Goal: Task Accomplishment & Management: Complete application form

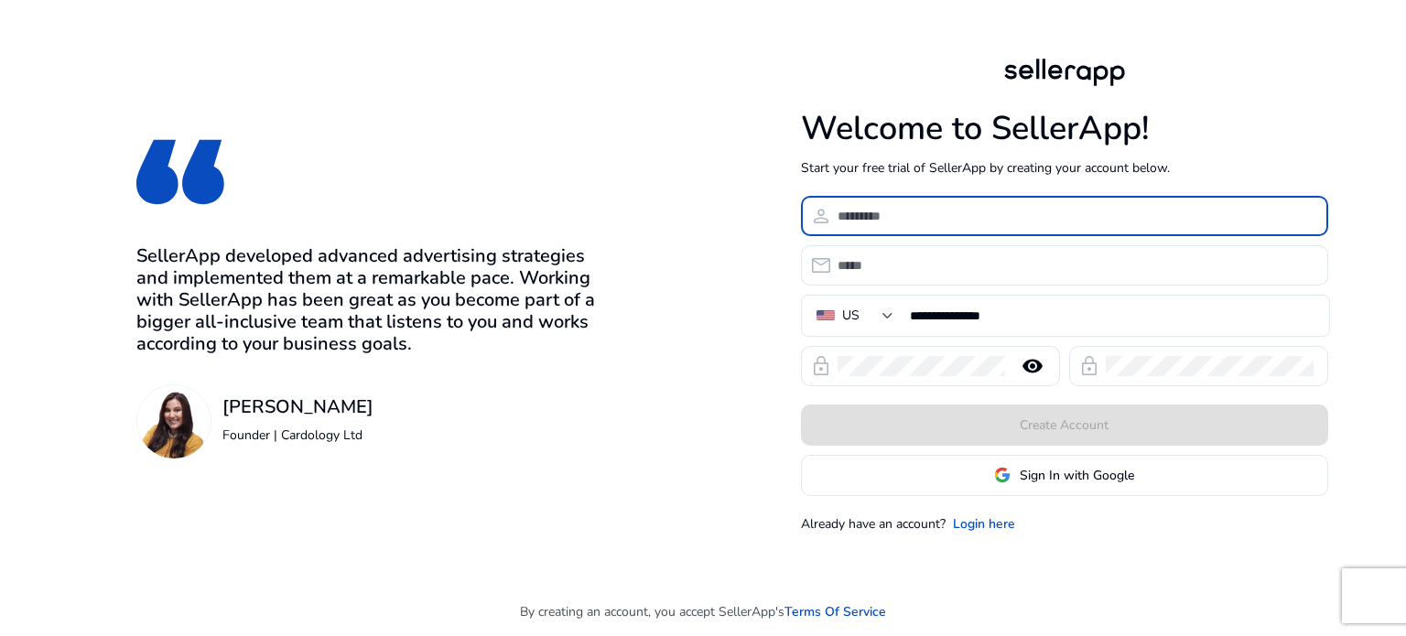
click at [971, 210] on input at bounding box center [1075, 216] width 476 height 20
type input "*"
type input "**********"
click at [994, 266] on input "email" at bounding box center [1075, 265] width 476 height 20
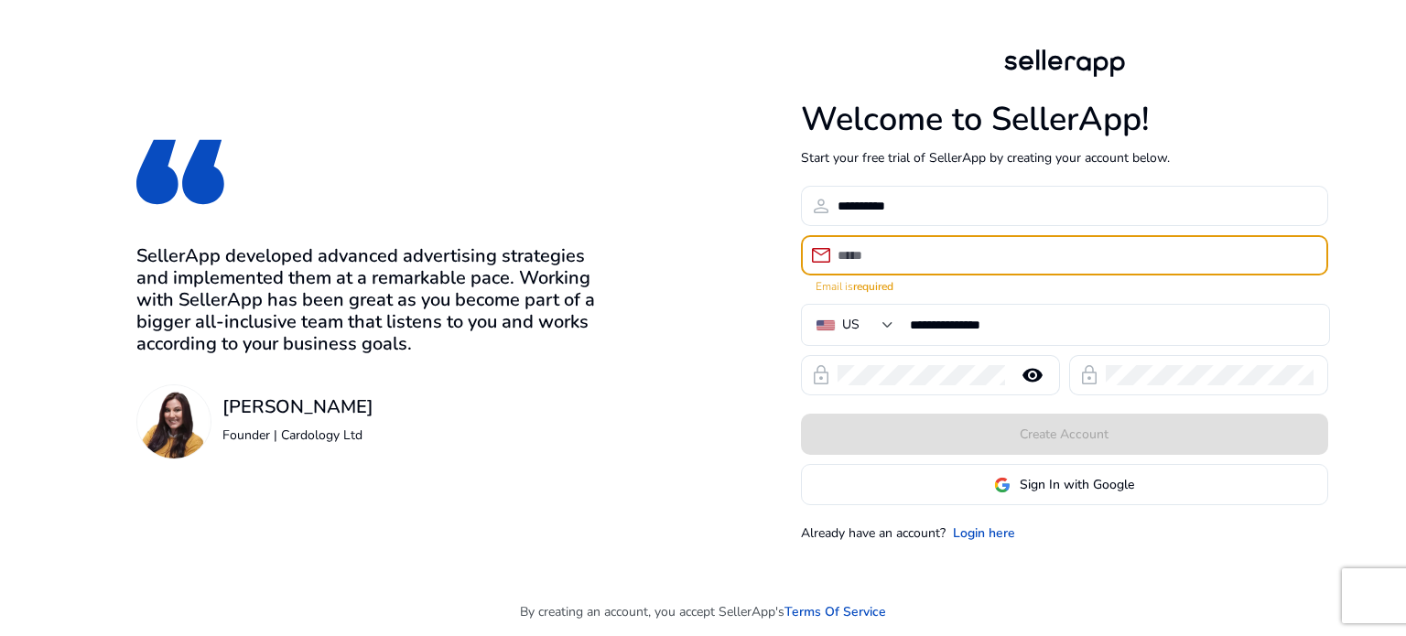
paste input "**********"
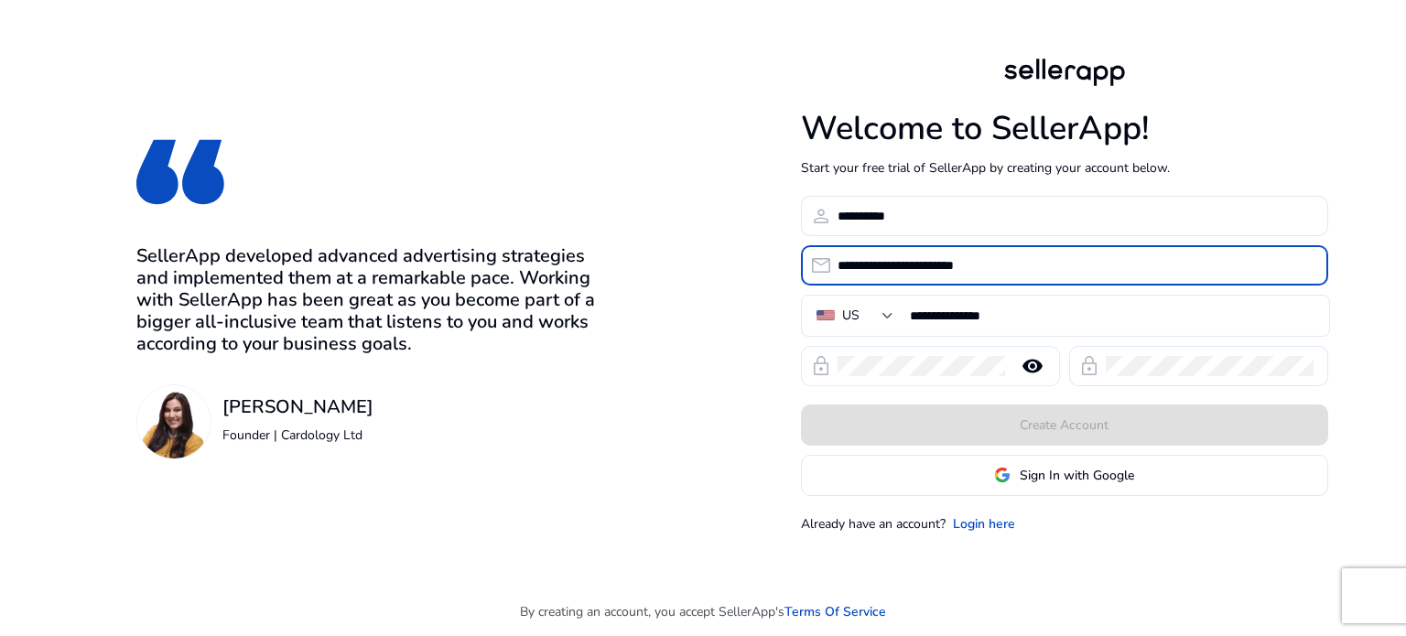
type input "**********"
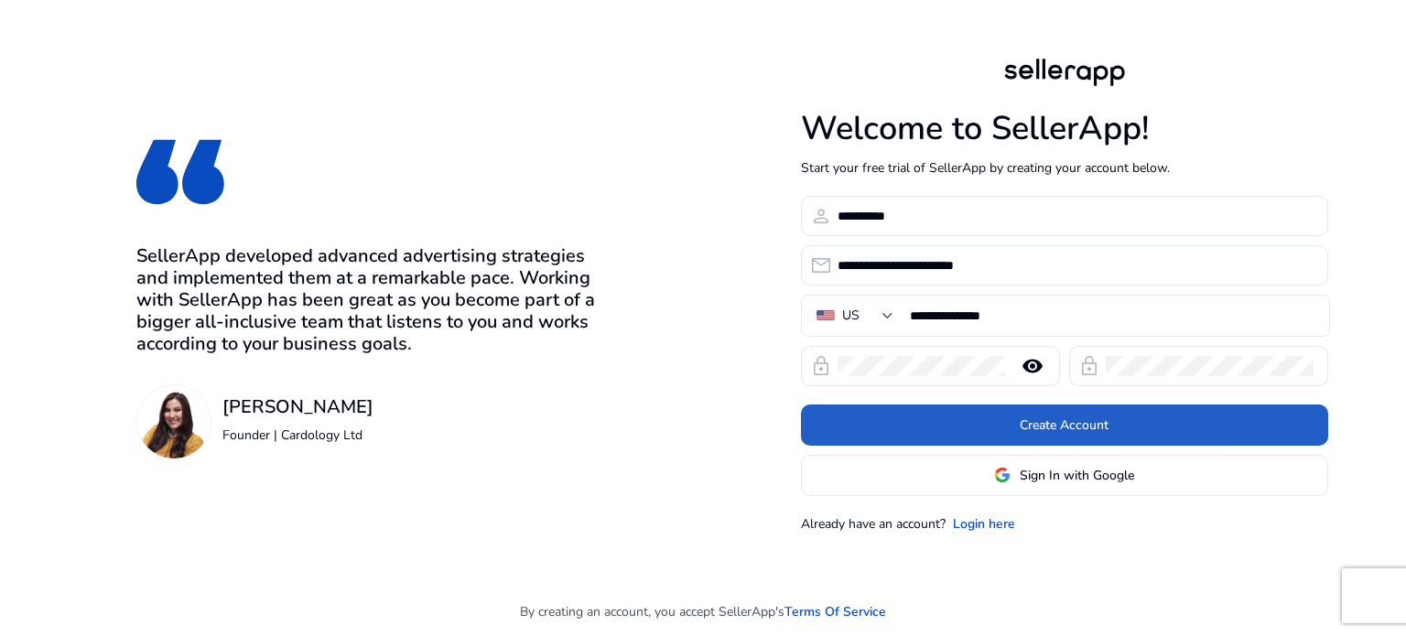
click at [930, 427] on span at bounding box center [1064, 425] width 527 height 44
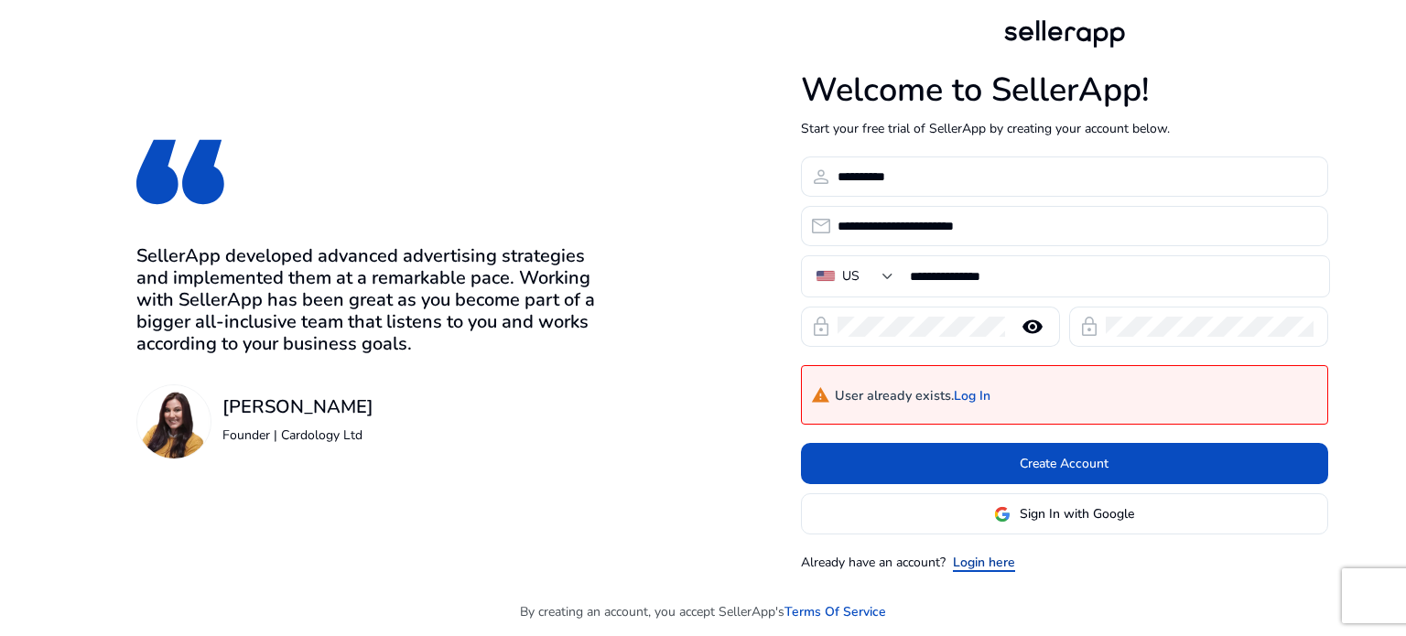
click at [998, 560] on link "Login here" at bounding box center [984, 562] width 62 height 19
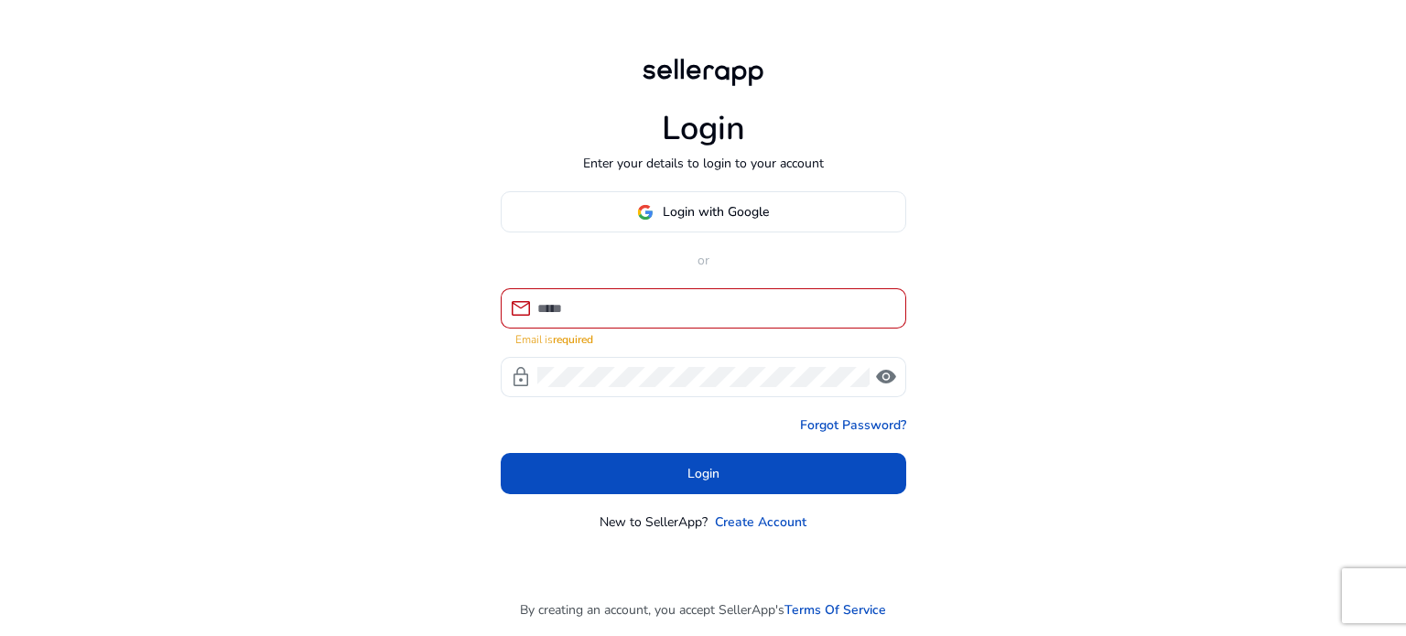
click at [685, 325] on div at bounding box center [714, 308] width 354 height 40
paste input "**********"
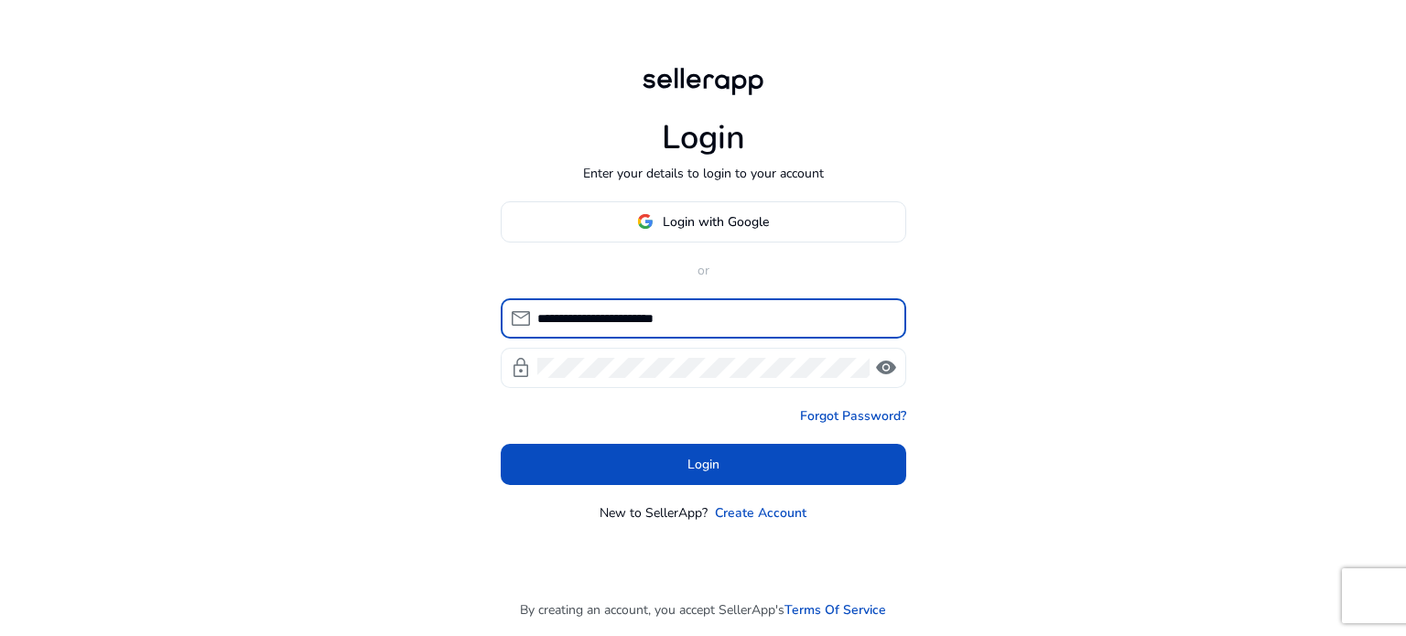
type input "**********"
click at [621, 383] on div at bounding box center [703, 368] width 332 height 40
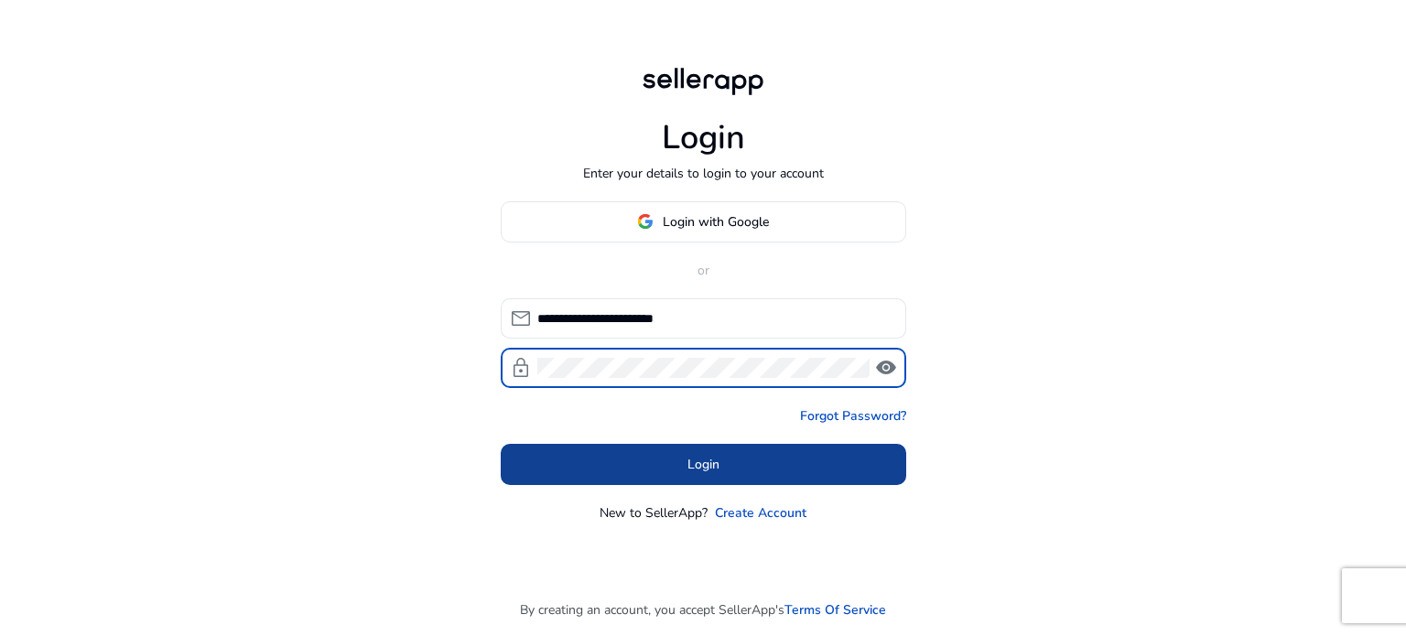
click at [637, 457] on span at bounding box center [703, 464] width 405 height 44
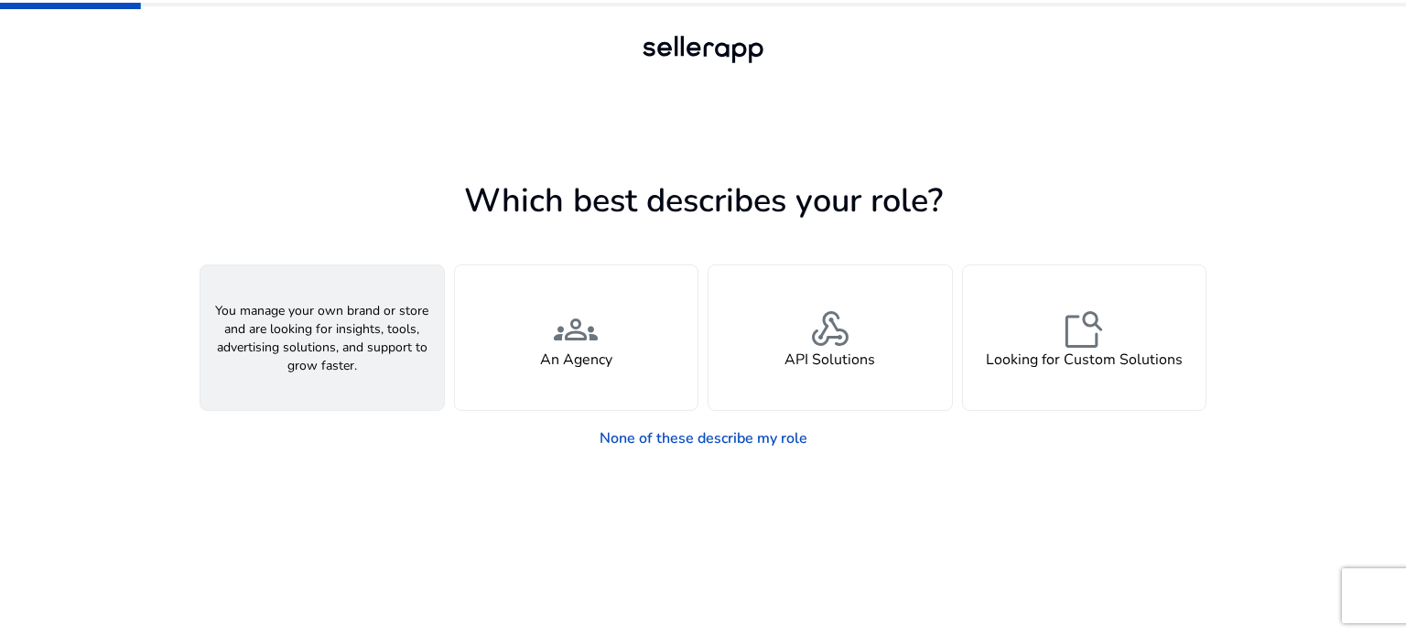
click at [317, 351] on h4 "A Seller" at bounding box center [322, 359] width 55 height 17
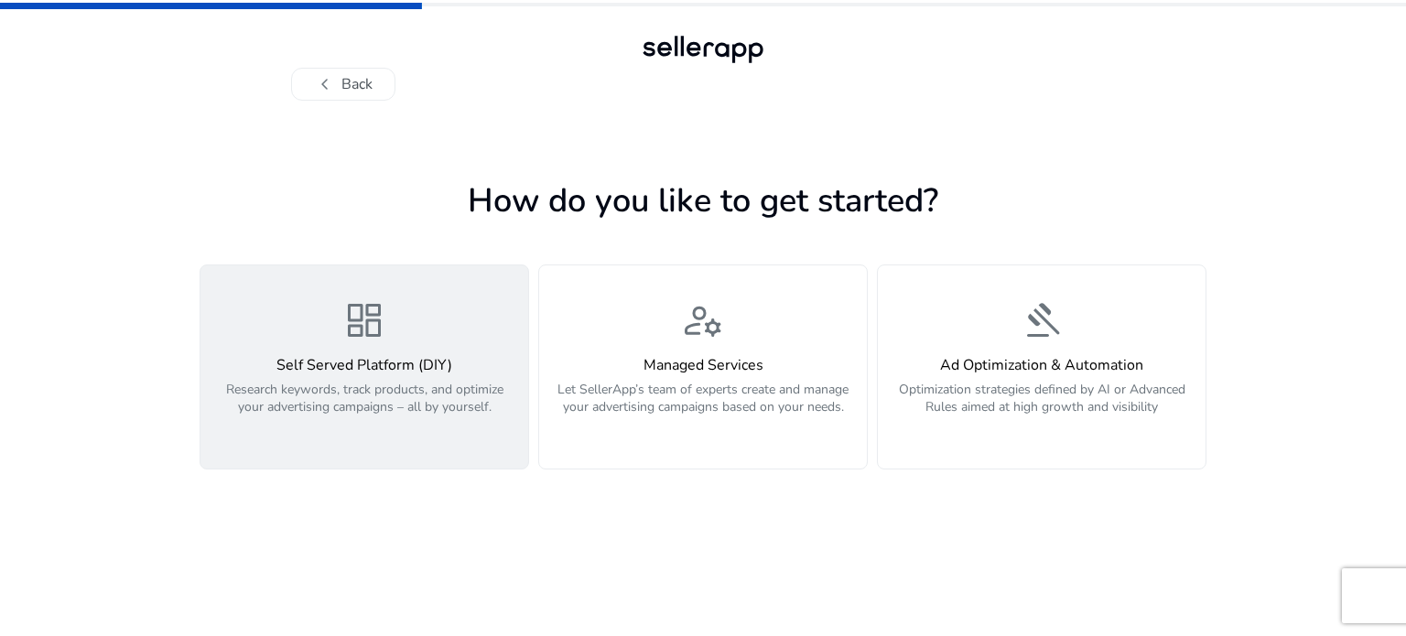
click at [429, 398] on p "Research keywords, track products, and optimize your advertising campaigns – al…" at bounding box center [364, 408] width 306 height 55
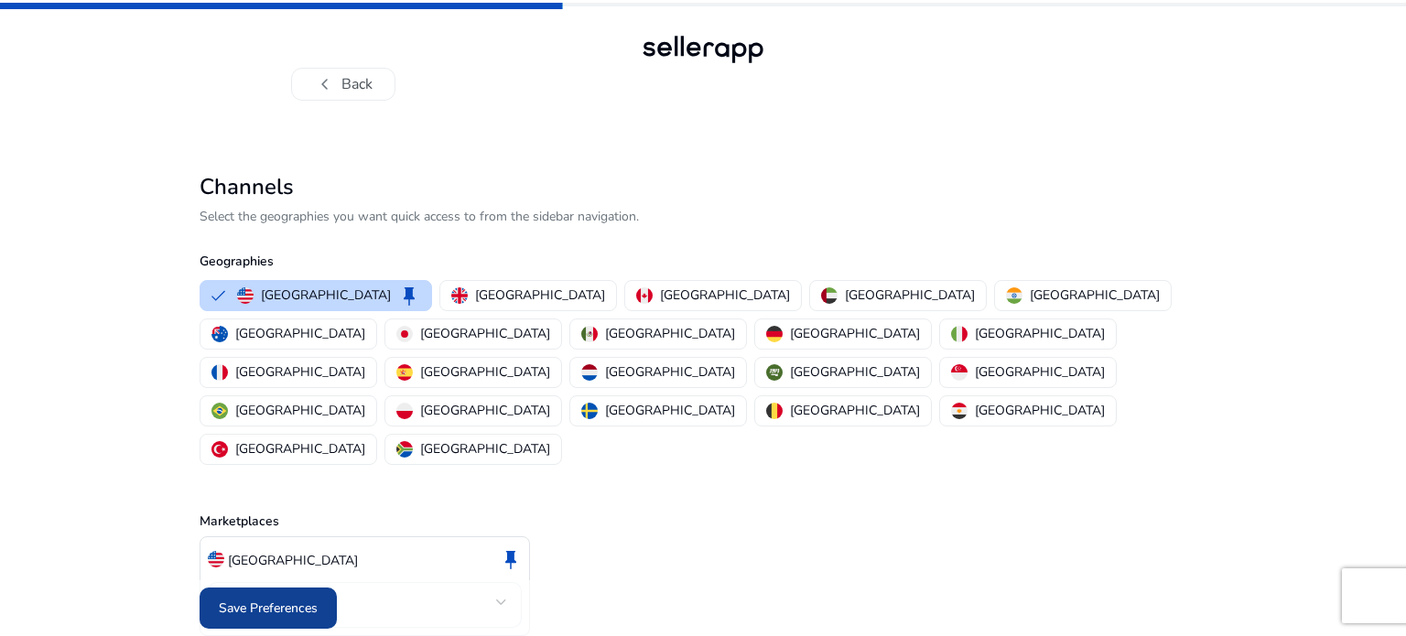
click at [290, 599] on span "Save Preferences" at bounding box center [268, 608] width 99 height 19
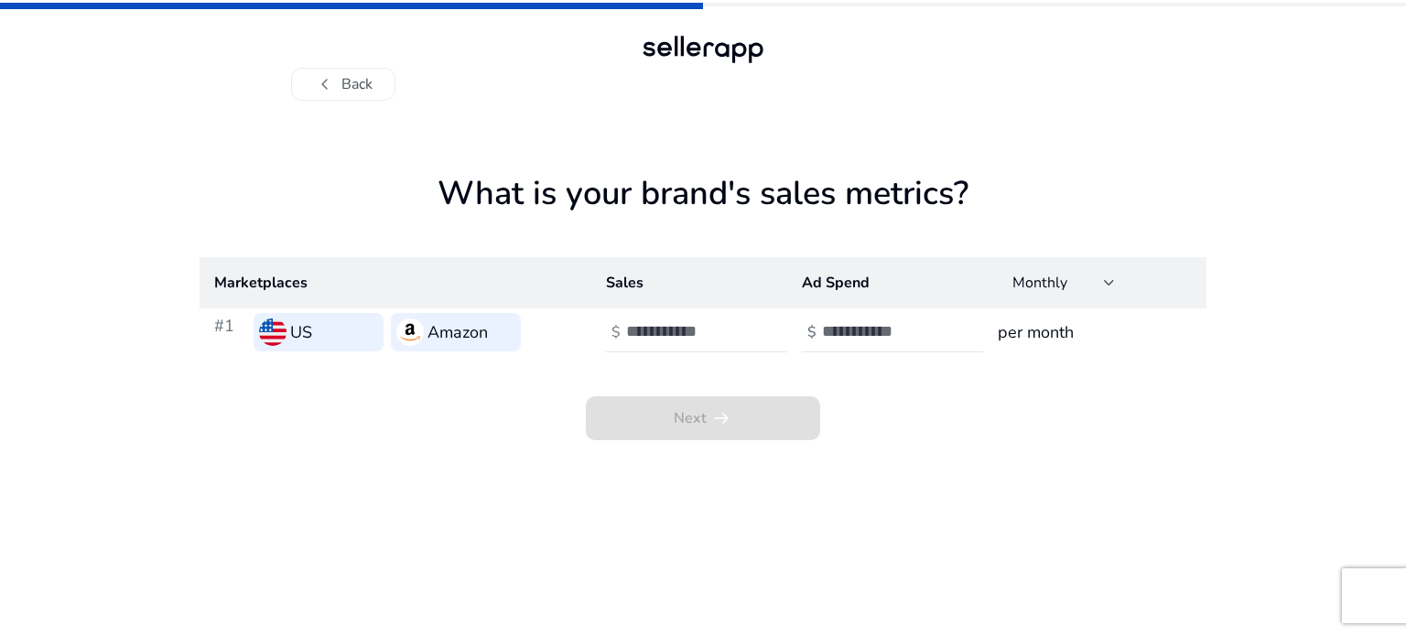
click at [738, 490] on app-sales-metrics "What is your brand's sales metrics? Marketplaces Sales Ad Spend Monthly #1 US A…" at bounding box center [703, 405] width 1007 height 462
click at [681, 332] on input "number" at bounding box center [688, 331] width 124 height 20
type input "******"
click at [861, 329] on input "number" at bounding box center [884, 331] width 124 height 20
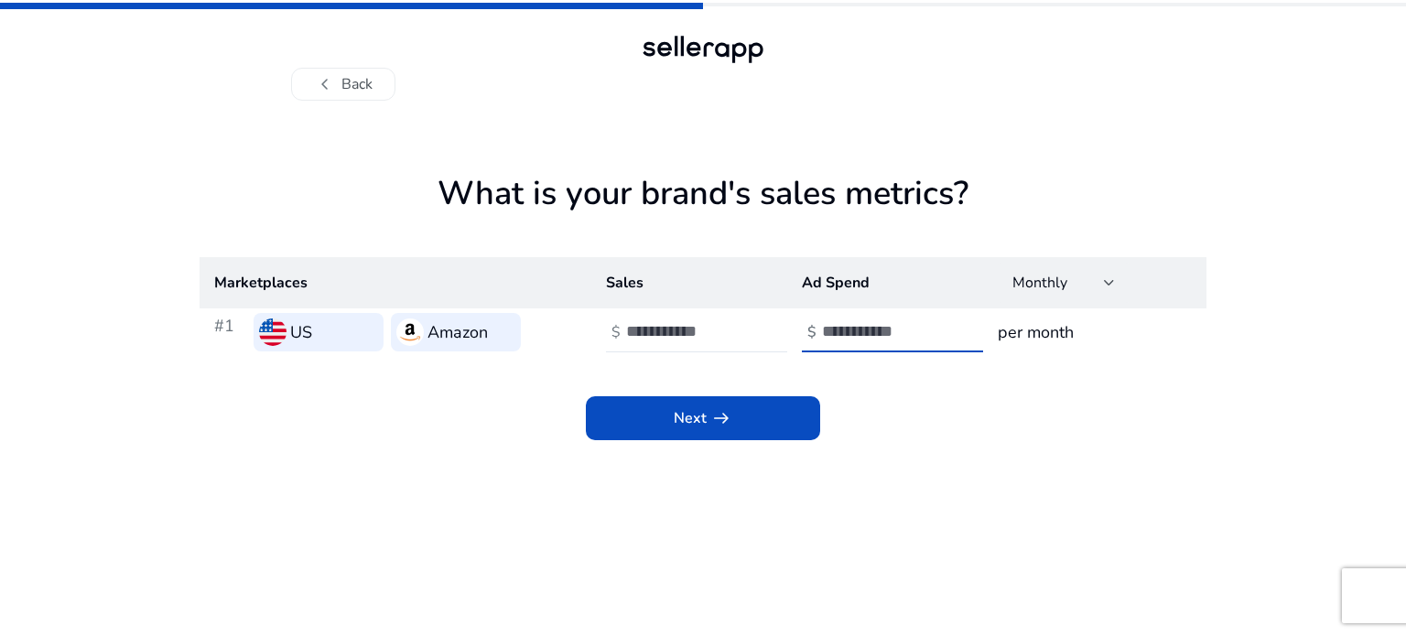
type input "*****"
click at [906, 405] on div "Next arrow_right_alt" at bounding box center [703, 398] width 1007 height 84
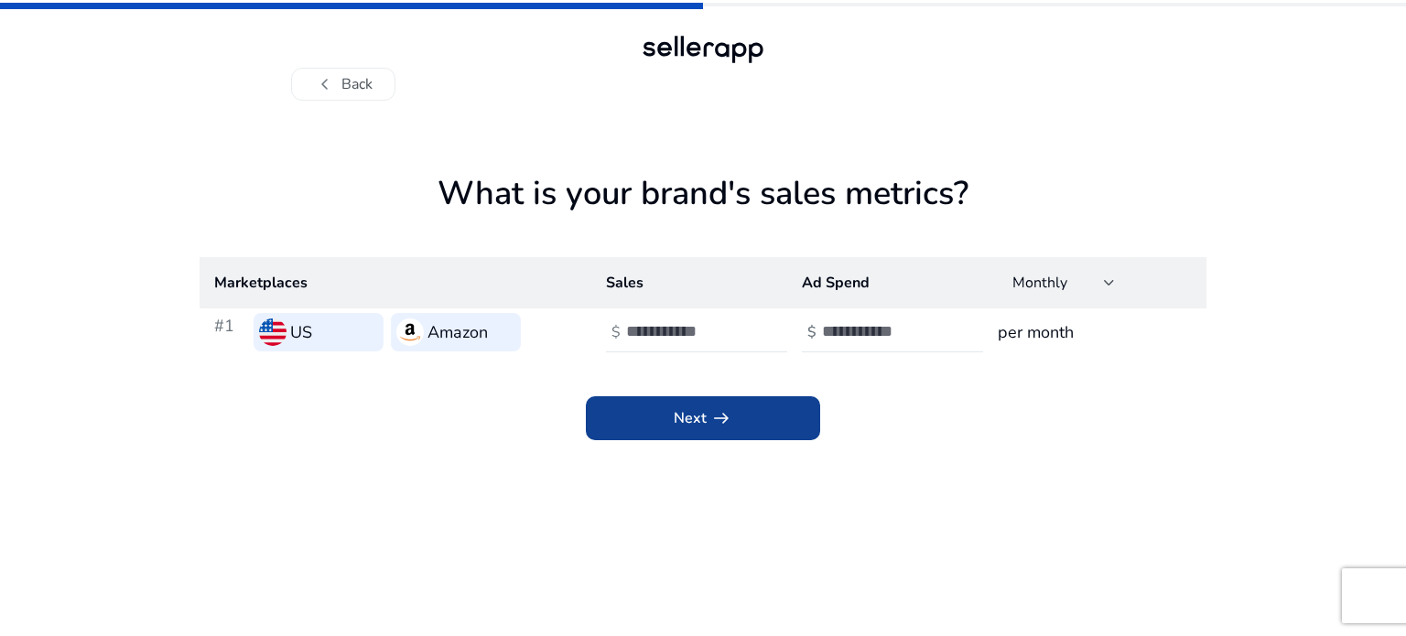
click at [739, 433] on span at bounding box center [703, 418] width 234 height 44
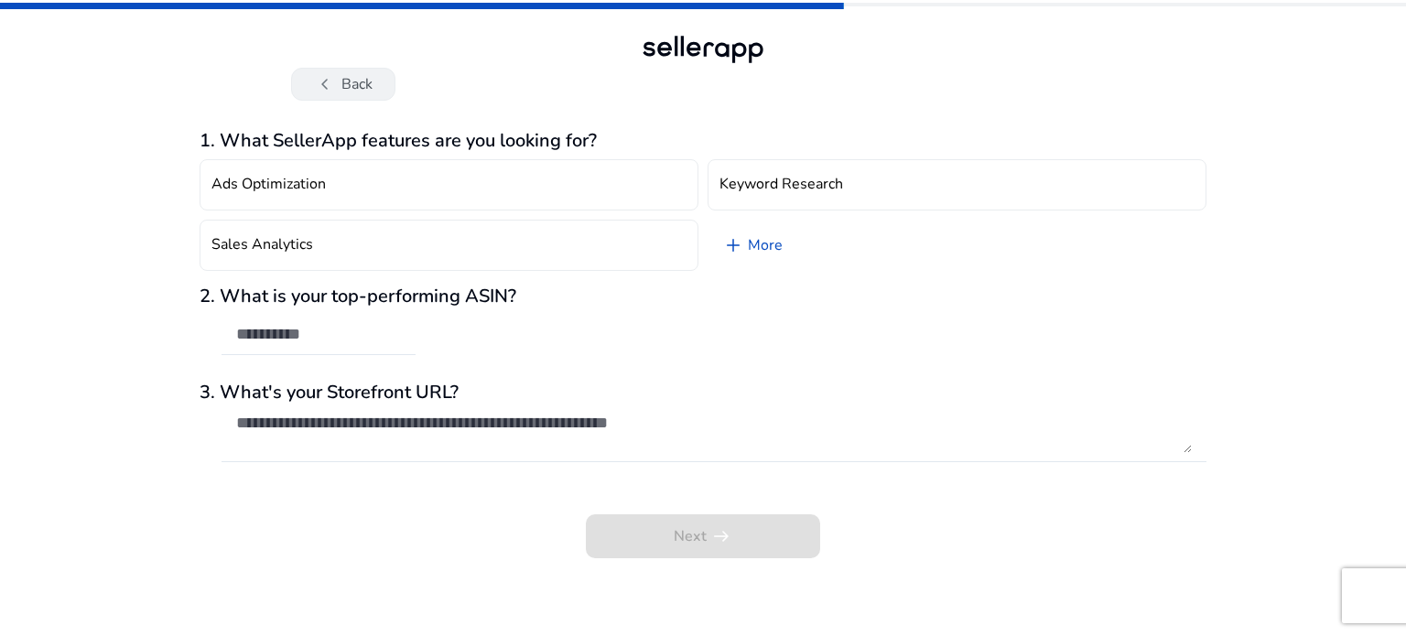
click at [358, 89] on button "chevron_left Back" at bounding box center [343, 84] width 104 height 33
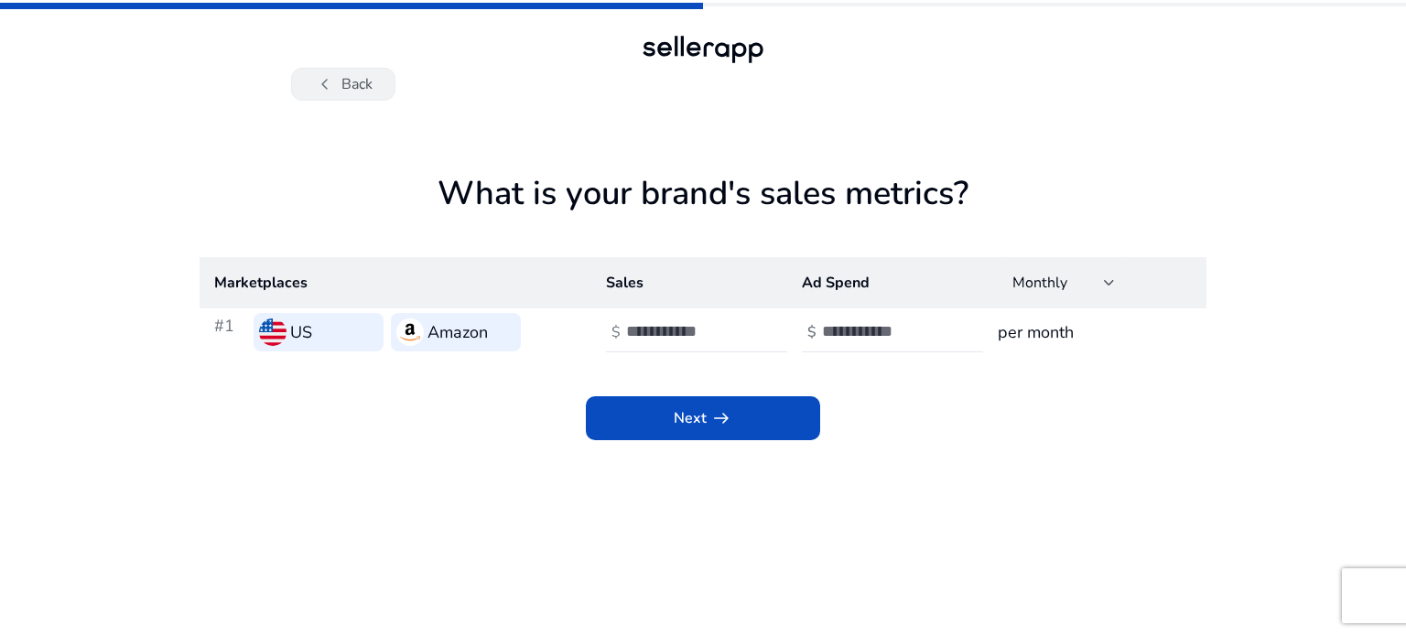
click at [340, 86] on button "chevron_left Back" at bounding box center [343, 84] width 104 height 33
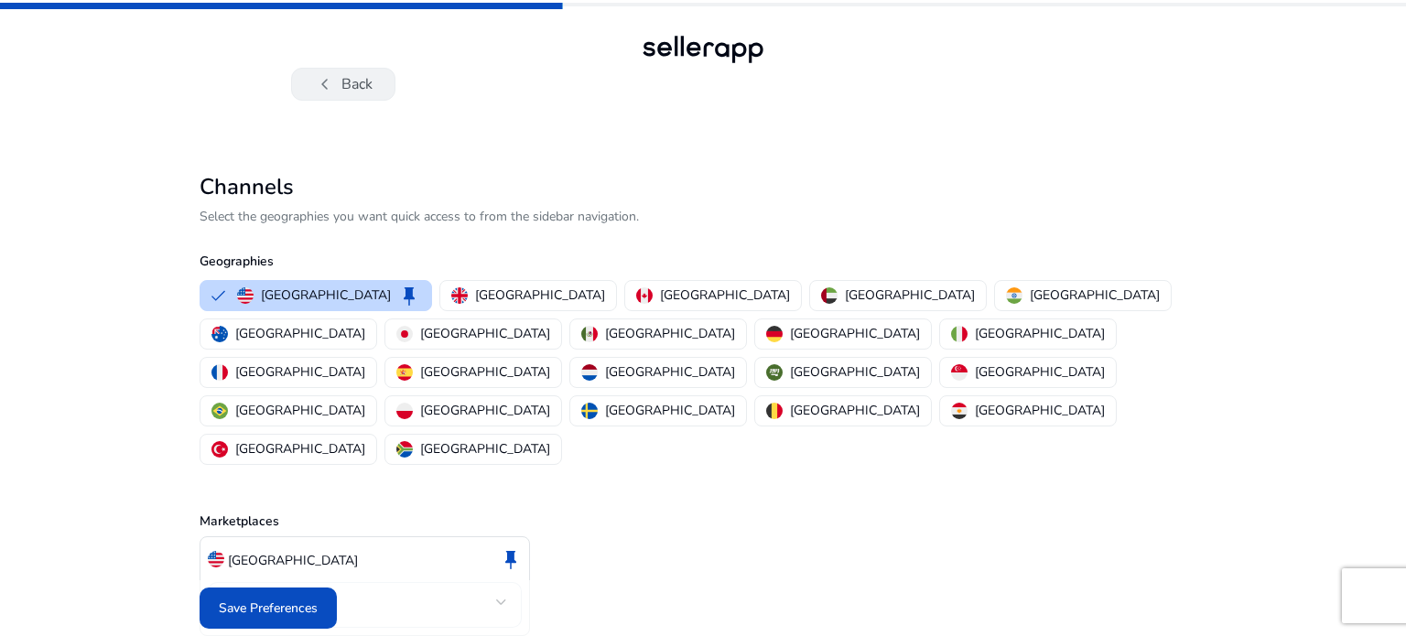
click at [350, 92] on button "chevron_left Back" at bounding box center [343, 84] width 104 height 33
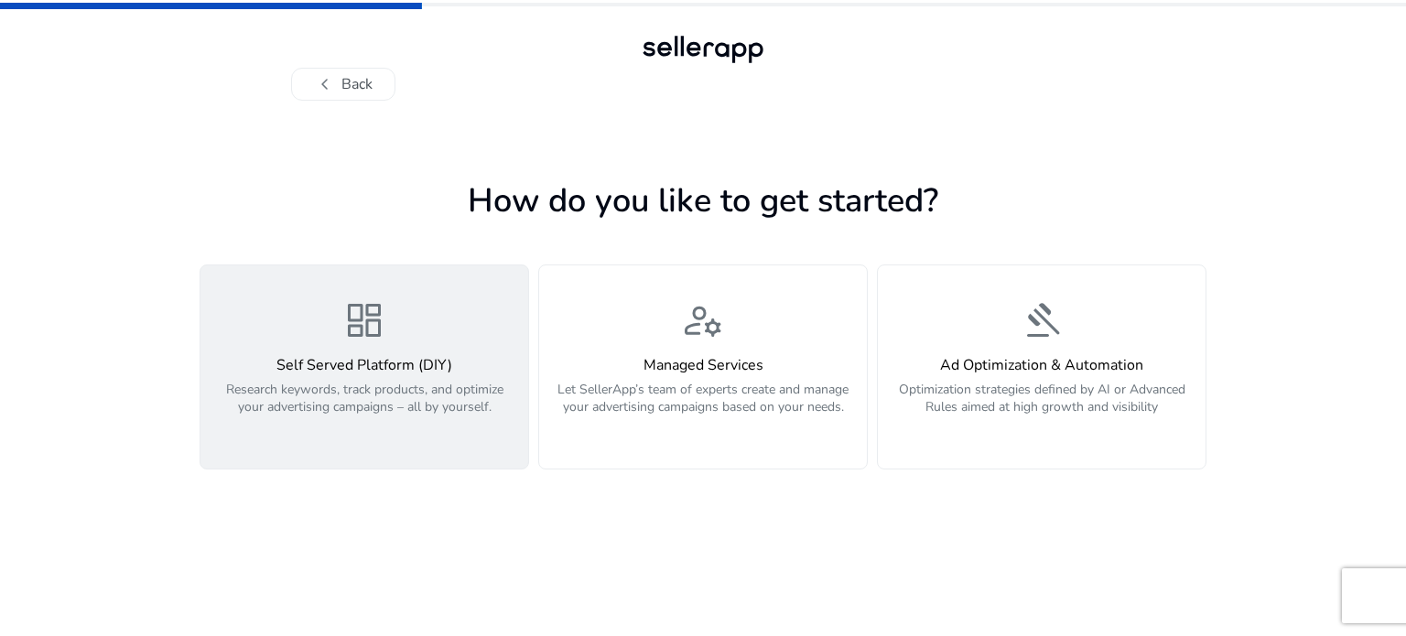
click at [436, 399] on p "Research keywords, track products, and optimize your advertising campaigns – al…" at bounding box center [364, 408] width 306 height 55
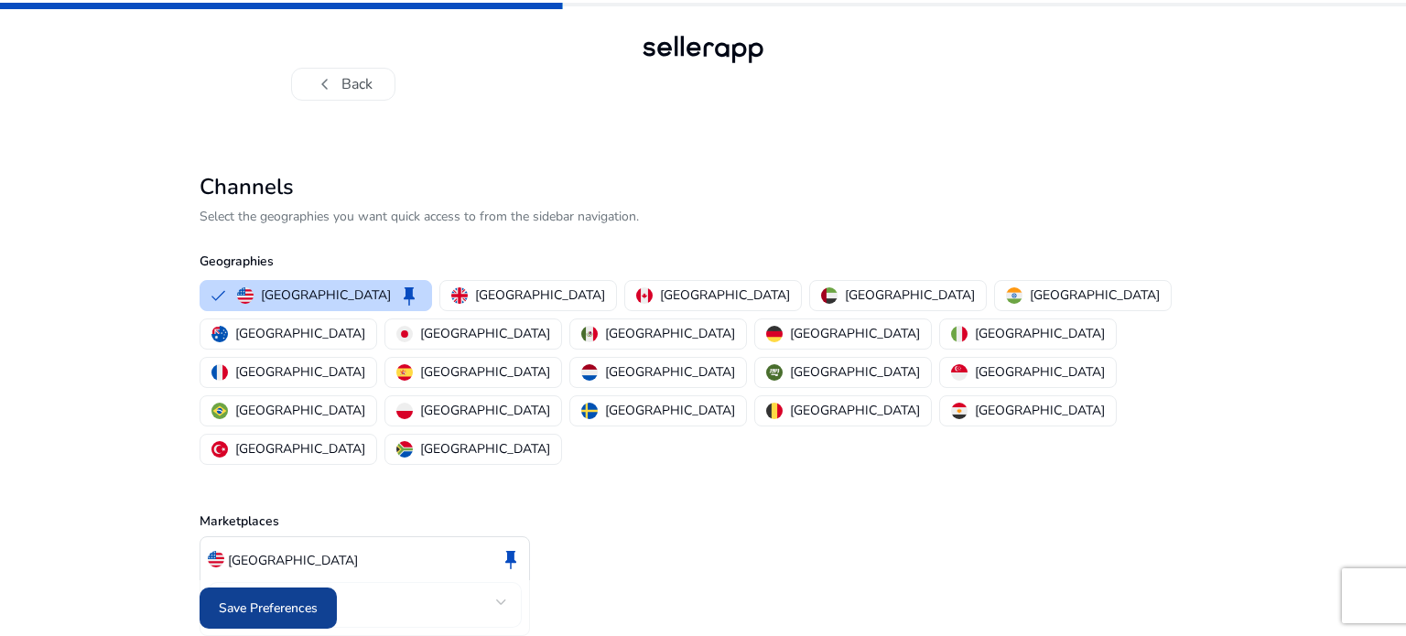
click at [304, 599] on span "Save Preferences" at bounding box center [268, 608] width 99 height 19
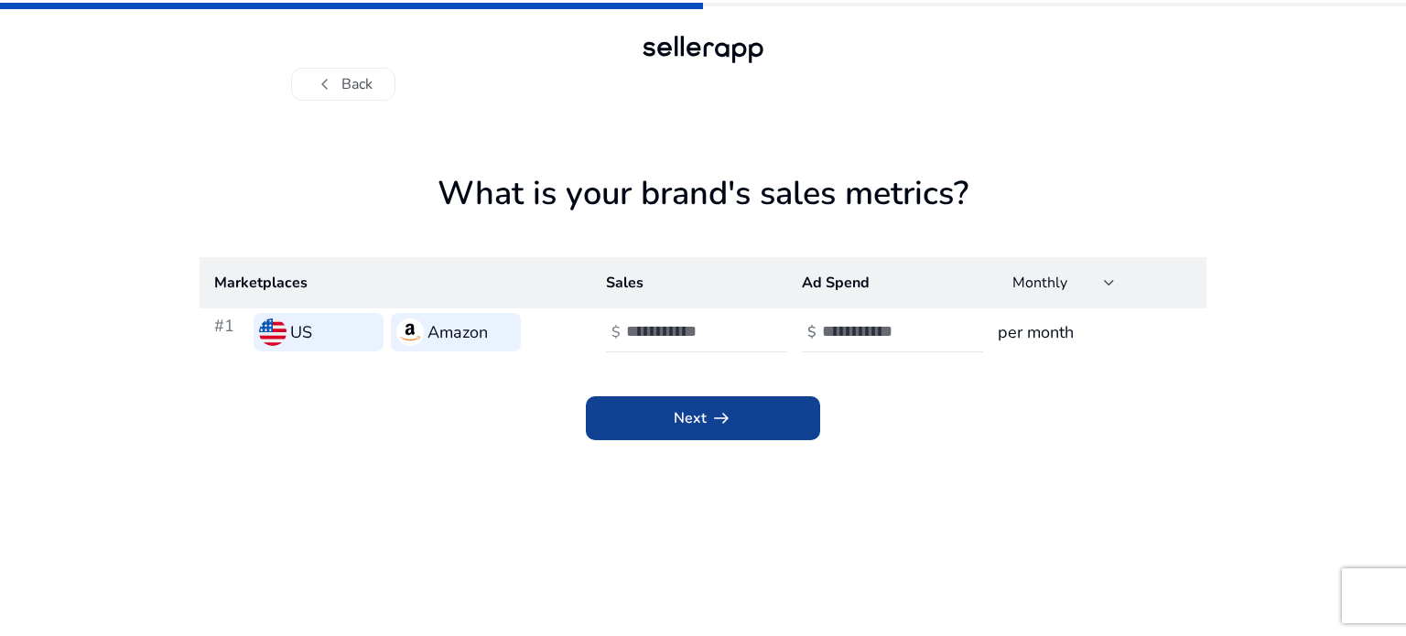
click at [710, 425] on span "arrow_right_alt" at bounding box center [721, 418] width 22 height 22
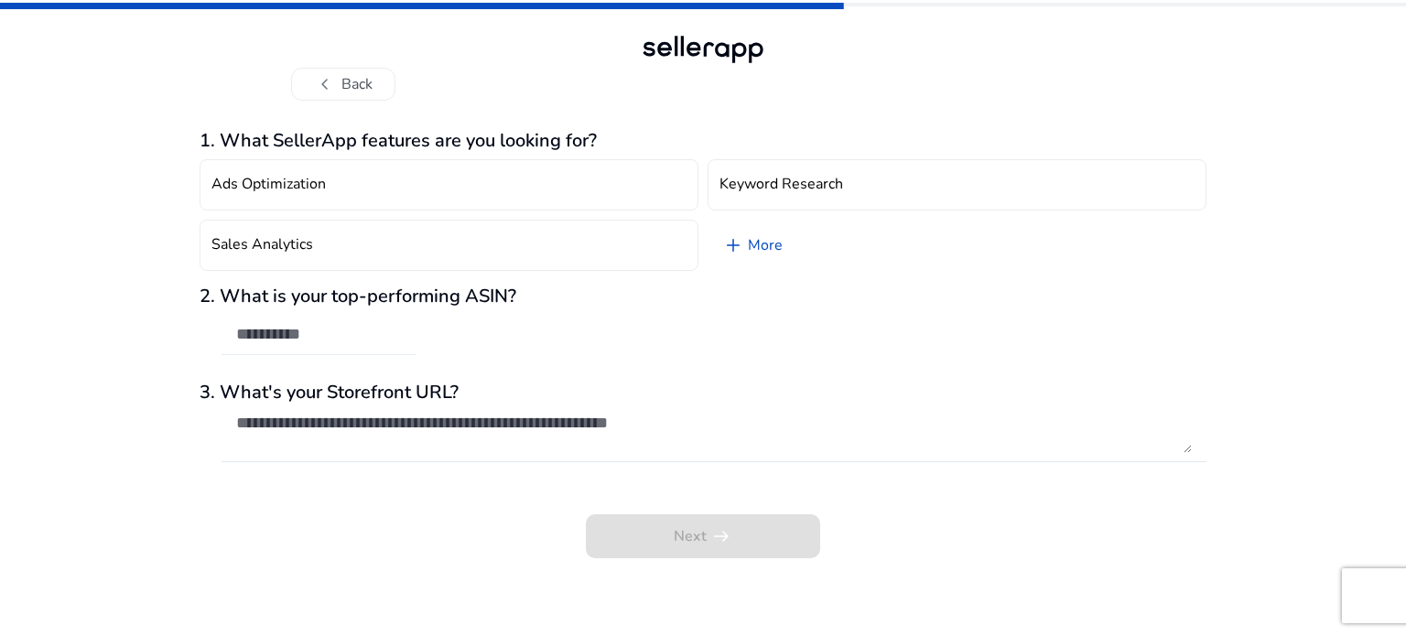
click at [355, 339] on input "text" at bounding box center [318, 334] width 165 height 20
paste input "**********"
type input "**********"
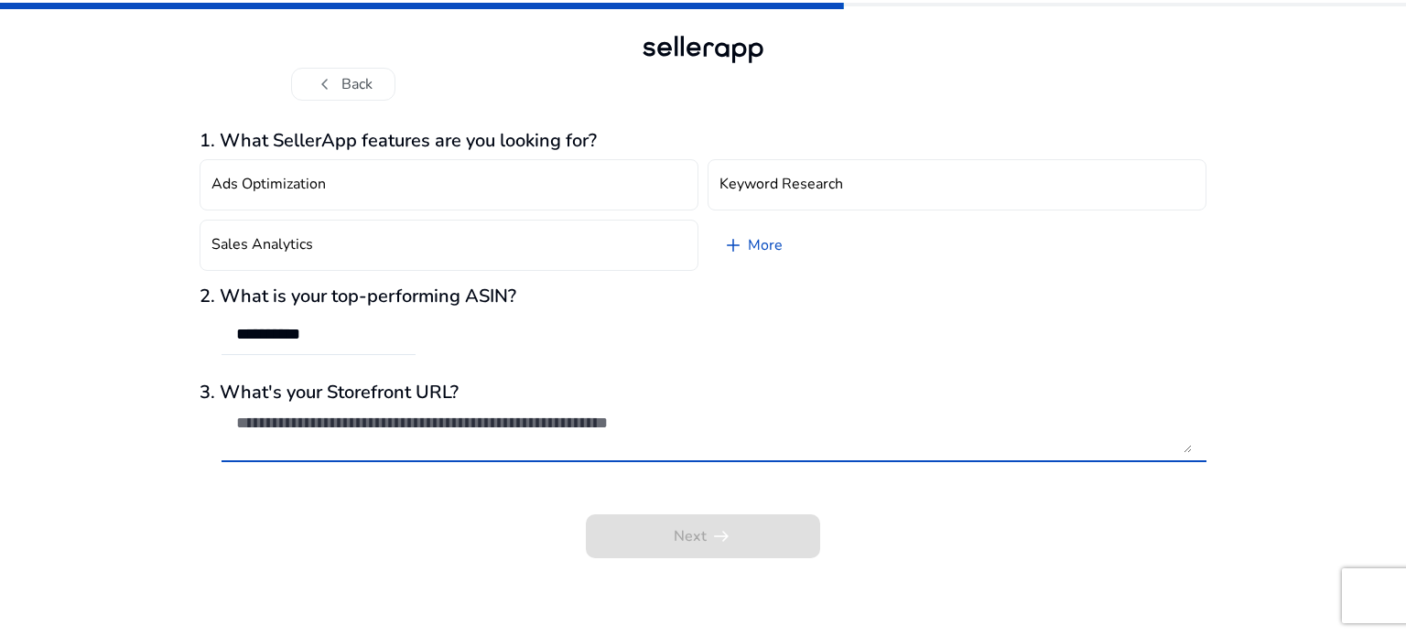
click at [431, 437] on textarea at bounding box center [714, 433] width 956 height 40
click at [599, 421] on textarea at bounding box center [714, 433] width 956 height 40
paste textarea "**********"
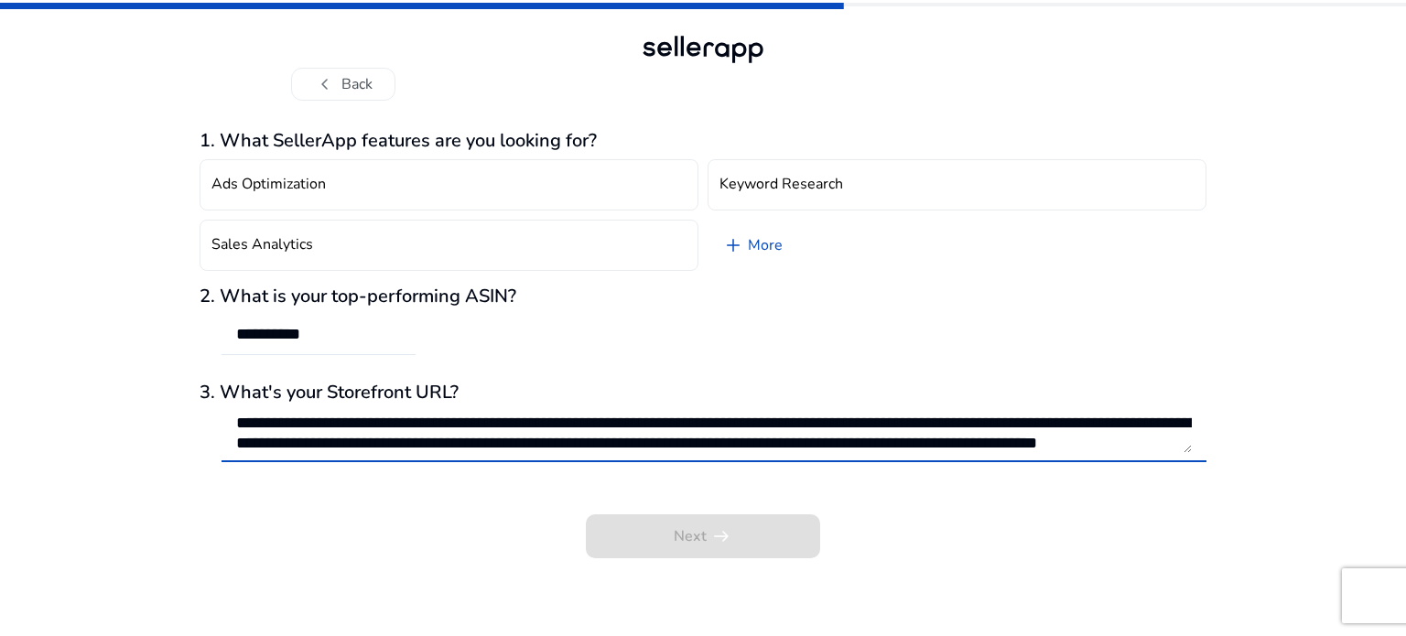
scroll to position [21, 0]
type textarea "**********"
click at [686, 547] on div "Next arrow_right_alt" at bounding box center [703, 524] width 1007 height 70
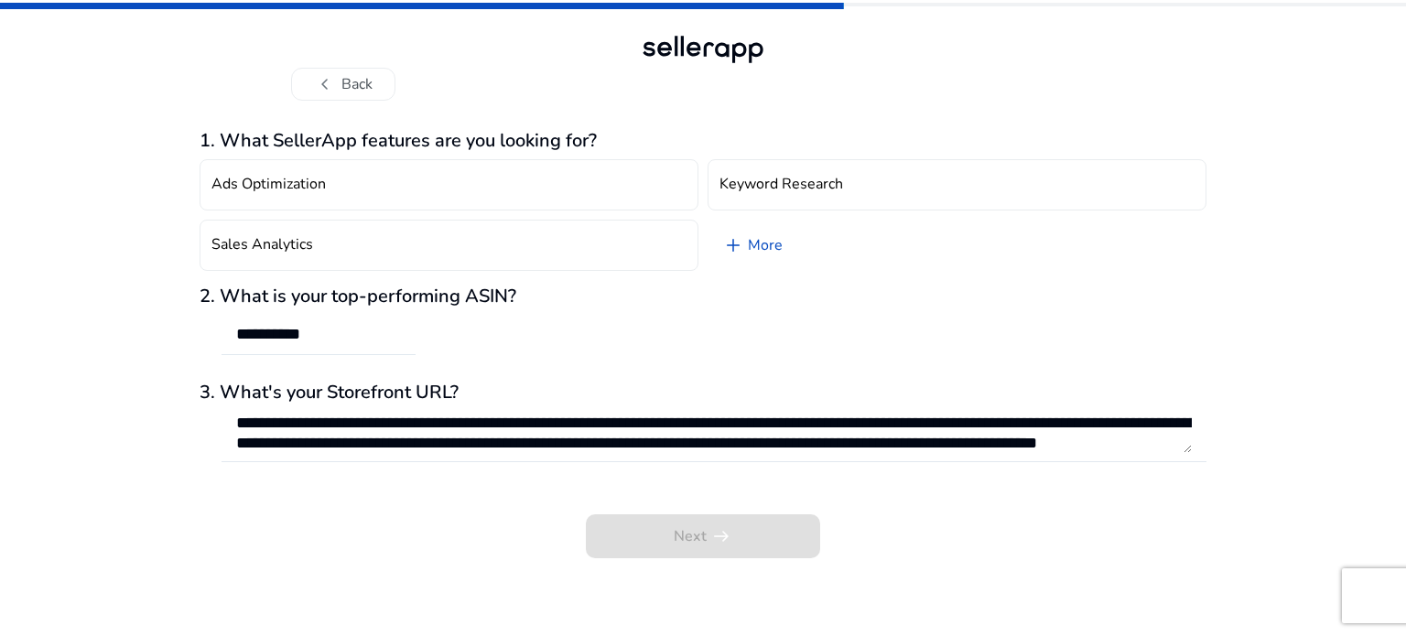
click at [956, 528] on div "Next arrow_right_alt" at bounding box center [703, 524] width 1007 height 70
click at [1088, 441] on textarea "**********" at bounding box center [714, 433] width 956 height 40
click at [910, 556] on div "Next arrow_right_alt" at bounding box center [703, 524] width 1007 height 70
click at [787, 533] on div "Next arrow_right_alt" at bounding box center [703, 524] width 1007 height 70
click at [787, 535] on div "Next arrow_right_alt" at bounding box center [703, 524] width 1007 height 70
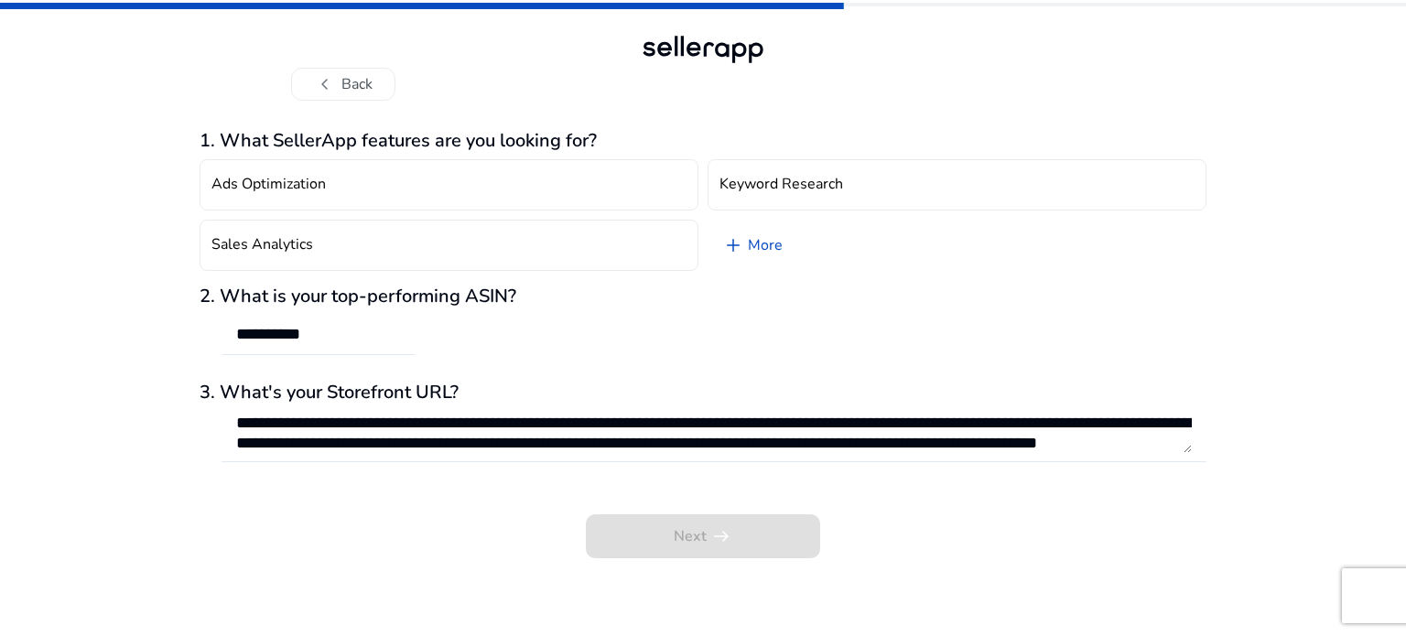
click at [787, 537] on div "Next arrow_right_alt" at bounding box center [703, 524] width 1007 height 70
click at [785, 541] on div "Next arrow_right_alt" at bounding box center [703, 524] width 1007 height 70
click at [784, 542] on div "Next arrow_right_alt" at bounding box center [703, 524] width 1007 height 70
click at [780, 545] on div "Next arrow_right_alt" at bounding box center [703, 524] width 1007 height 70
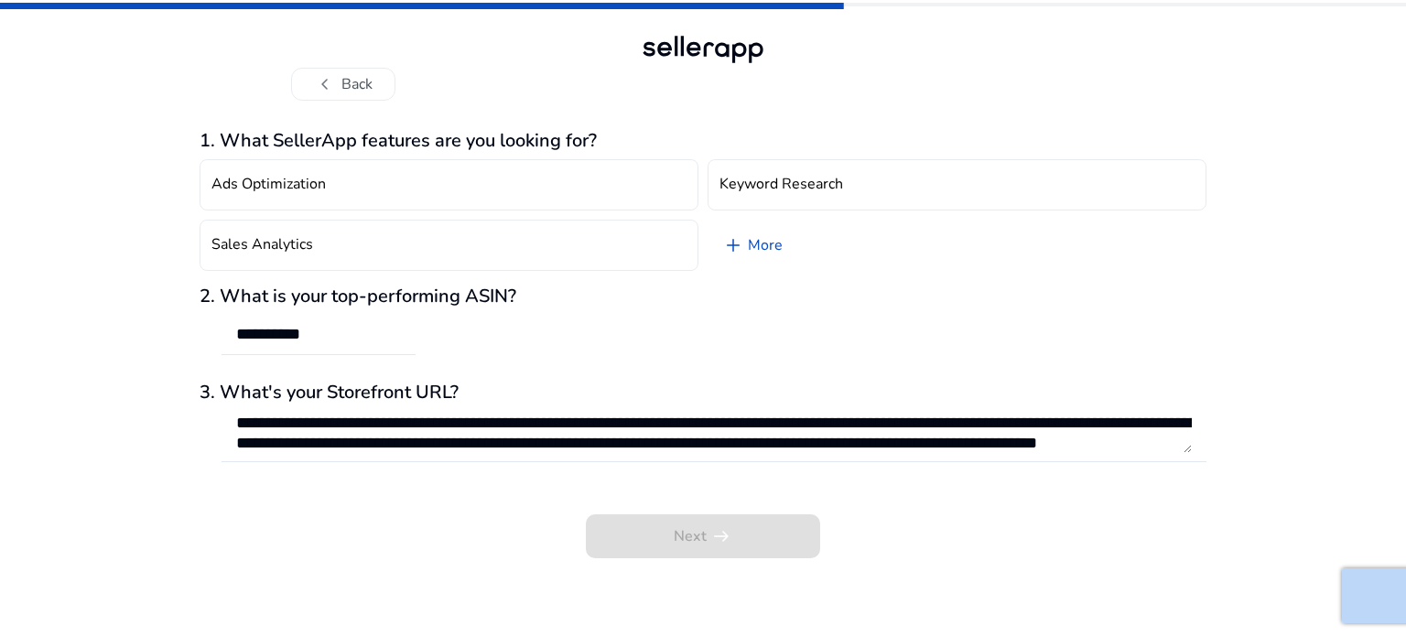
click at [779, 545] on div "Next arrow_right_alt" at bounding box center [703, 524] width 1007 height 70
click at [776, 545] on div "Next arrow_right_alt" at bounding box center [703, 524] width 1007 height 70
drag, startPoint x: 1026, startPoint y: 592, endPoint x: 966, endPoint y: 589, distance: 59.6
click at [1026, 592] on app-questions-diy "**********" at bounding box center [703, 383] width 1007 height 506
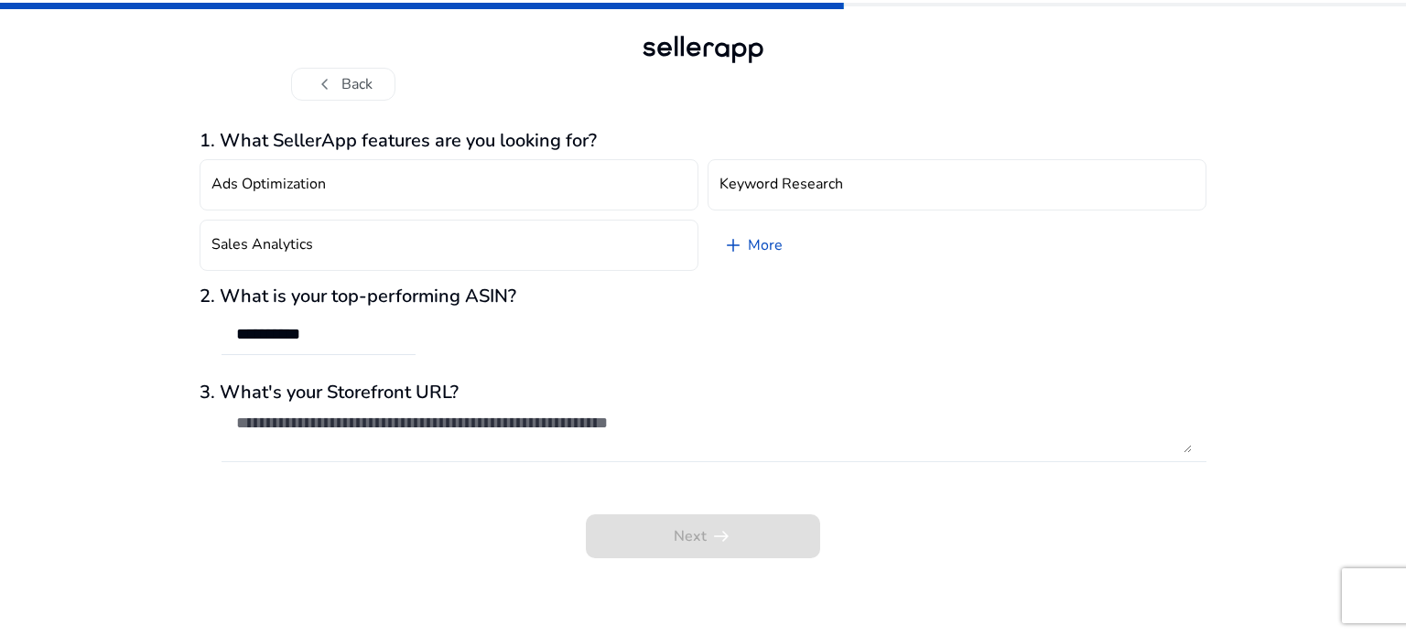
scroll to position [0, 0]
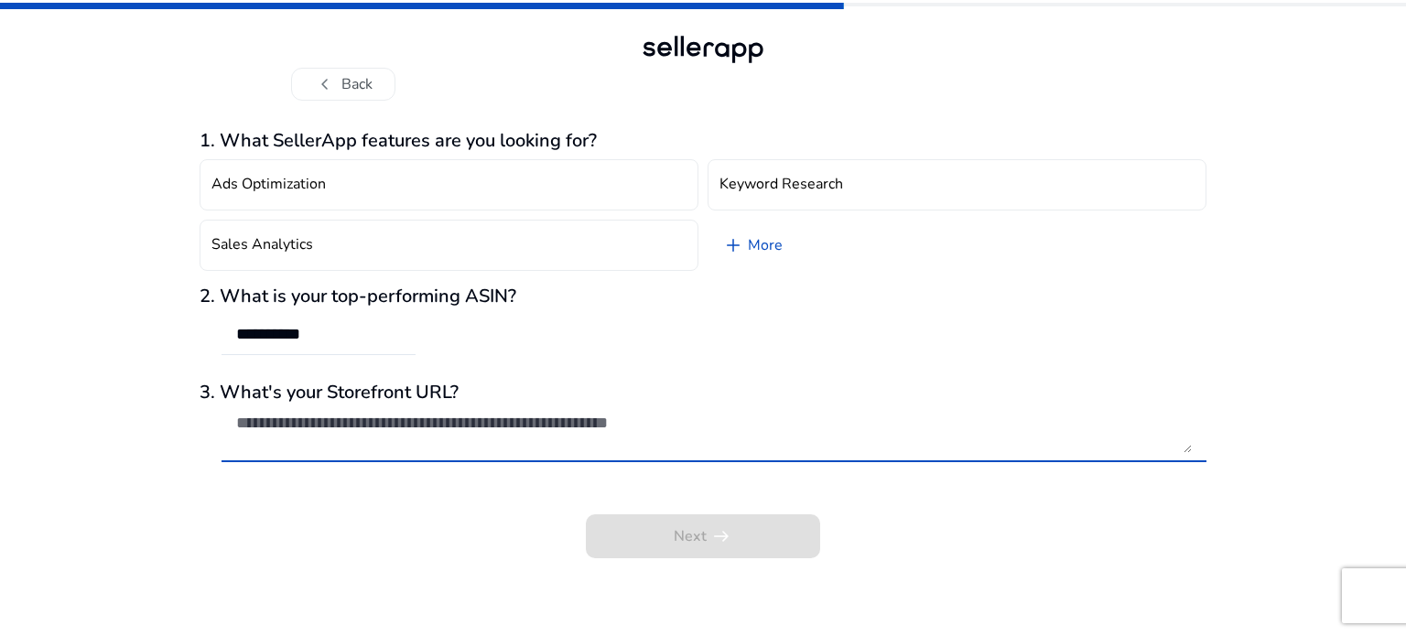
paste textarea "**********"
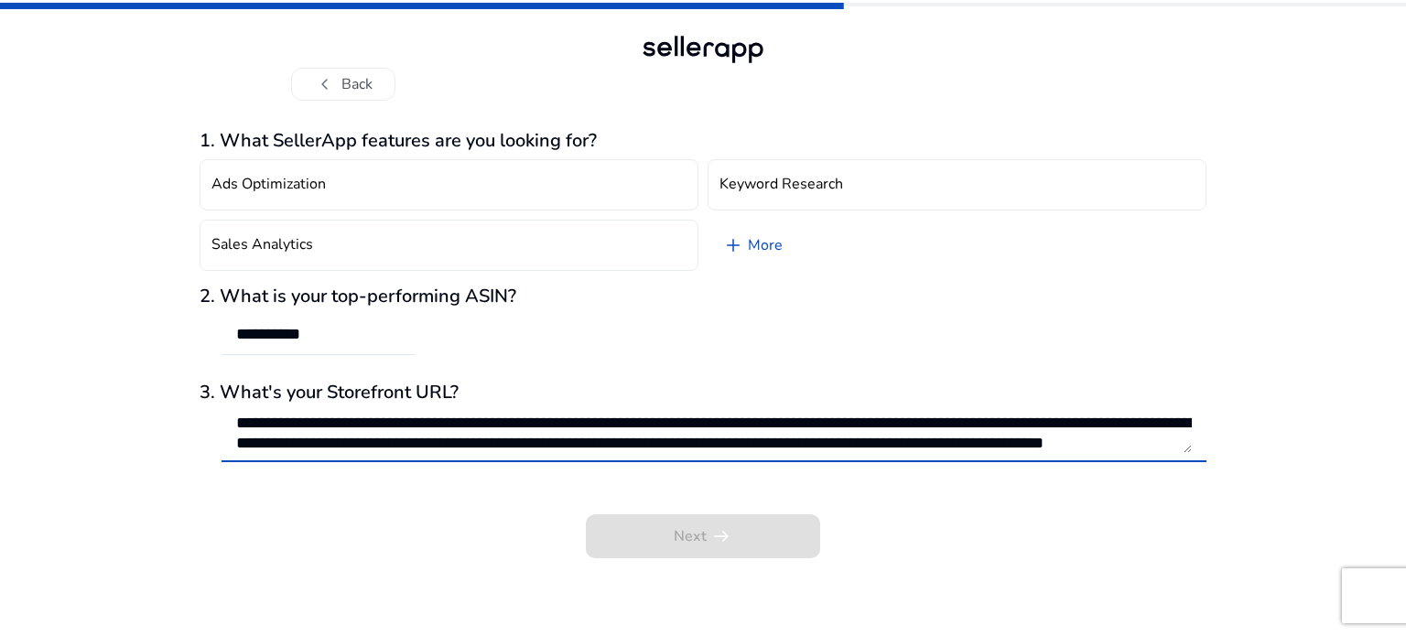
scroll to position [40, 0]
click at [728, 549] on div "Next arrow_right_alt" at bounding box center [703, 524] width 1007 height 70
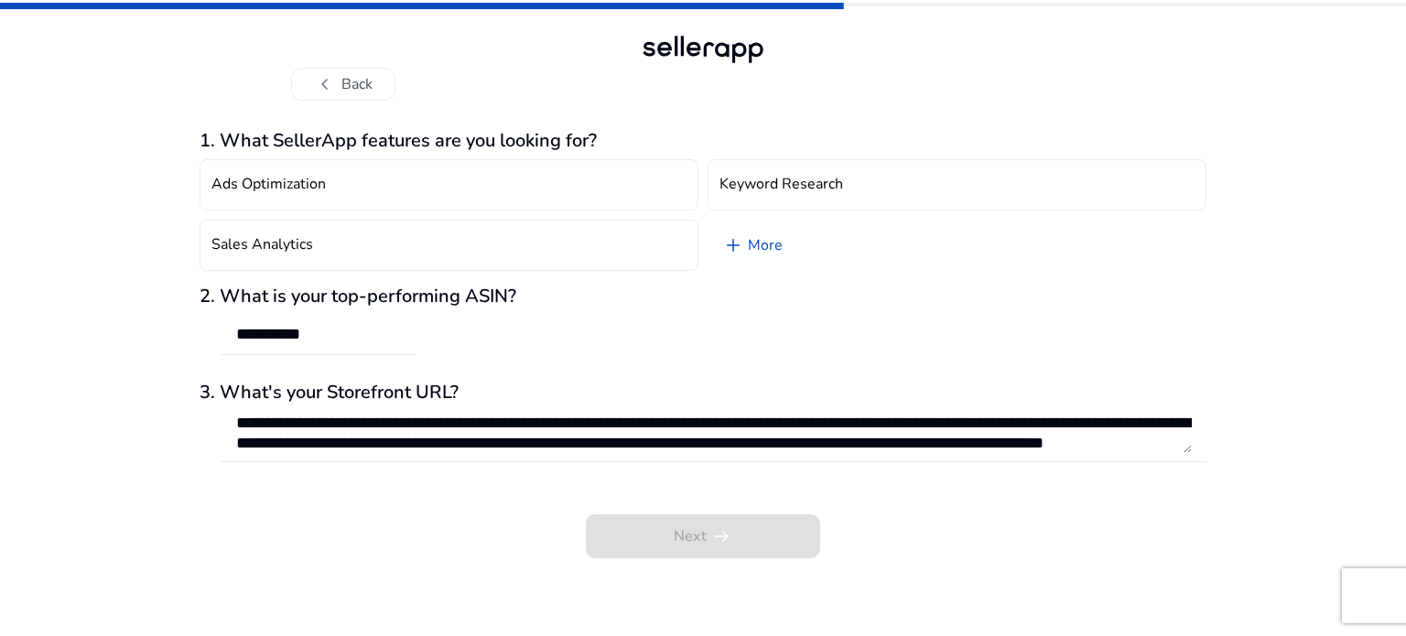
click at [729, 545] on div "Next arrow_right_alt" at bounding box center [703, 524] width 1007 height 70
click at [718, 546] on div "Next arrow_right_alt" at bounding box center [703, 524] width 1007 height 70
click at [718, 547] on div "Next arrow_right_alt" at bounding box center [703, 524] width 1007 height 70
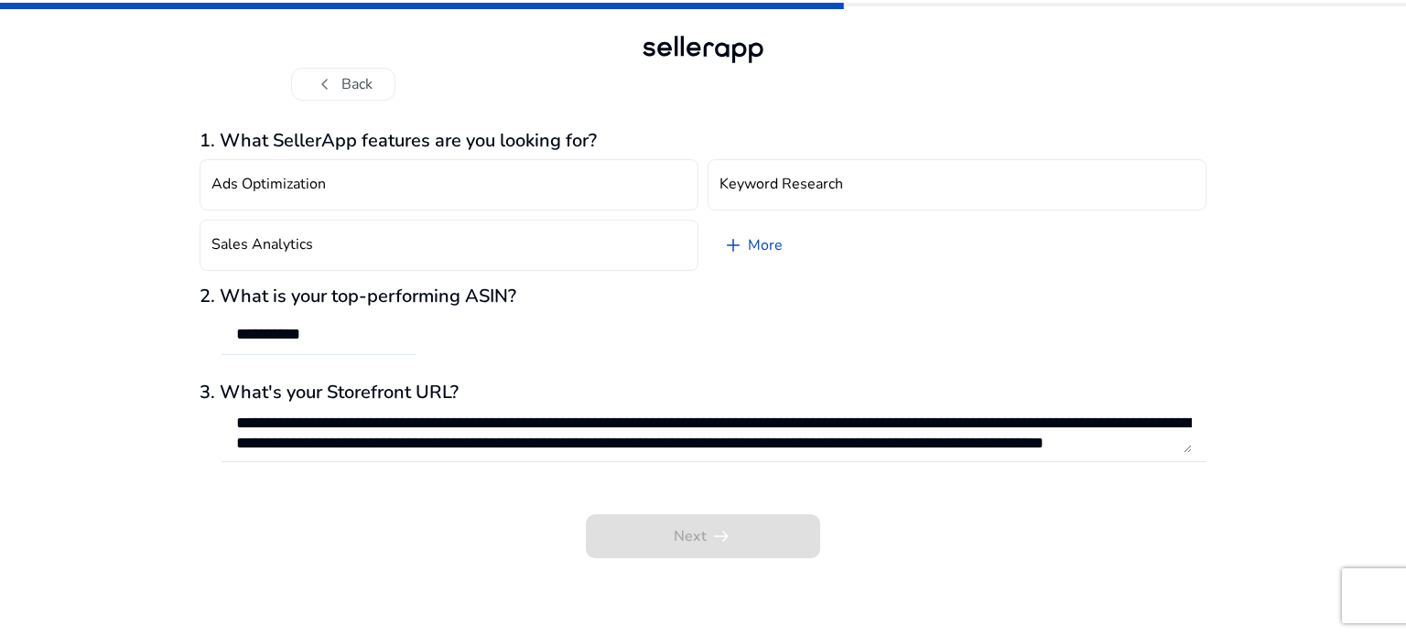
click at [716, 547] on div "Next arrow_right_alt" at bounding box center [703, 524] width 1007 height 70
click at [933, 570] on app-questions-diy "**********" at bounding box center [703, 383] width 1007 height 506
click at [922, 569] on app-questions-diy "**********" at bounding box center [703, 383] width 1007 height 506
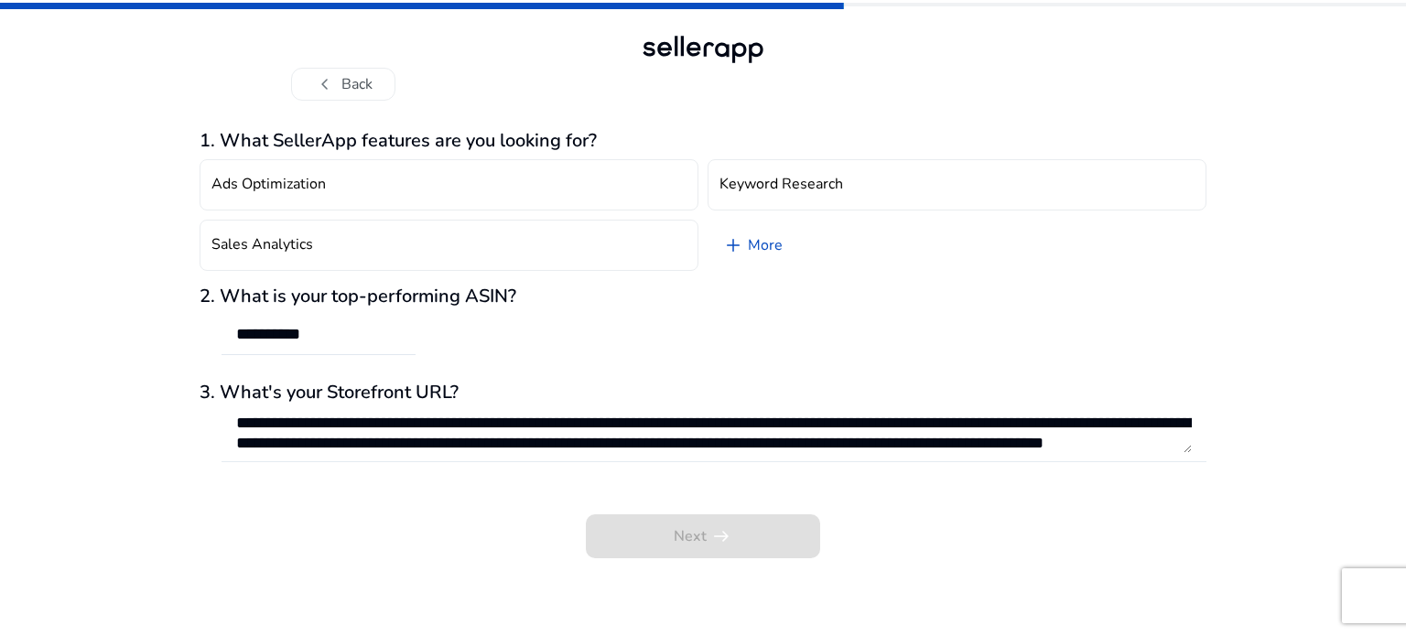
drag, startPoint x: 1192, startPoint y: 426, endPoint x: 1188, endPoint y: 449, distance: 24.1
click at [1190, 443] on div "**********" at bounding box center [713, 433] width 985 height 59
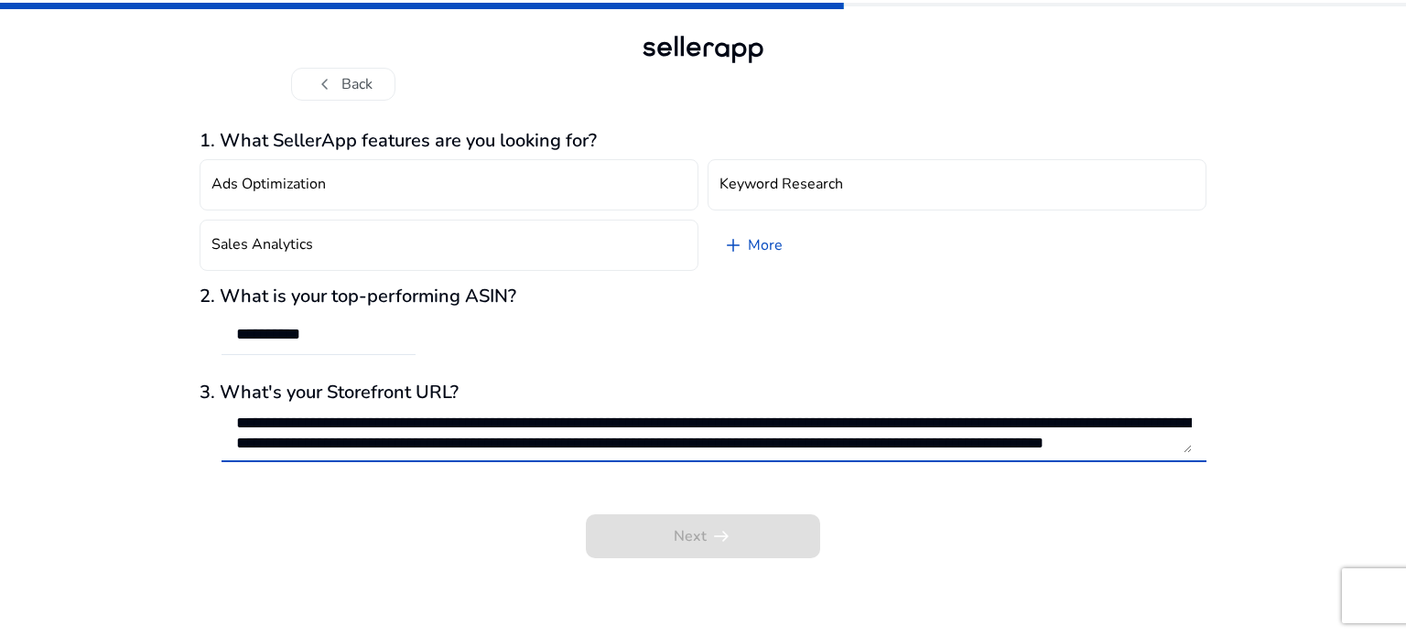
click at [1097, 438] on textarea "**********" at bounding box center [714, 433] width 956 height 40
click at [1068, 431] on textarea "**********" at bounding box center [714, 433] width 956 height 40
type textarea "**********"
click at [352, 83] on button "chevron_left Back" at bounding box center [343, 84] width 104 height 33
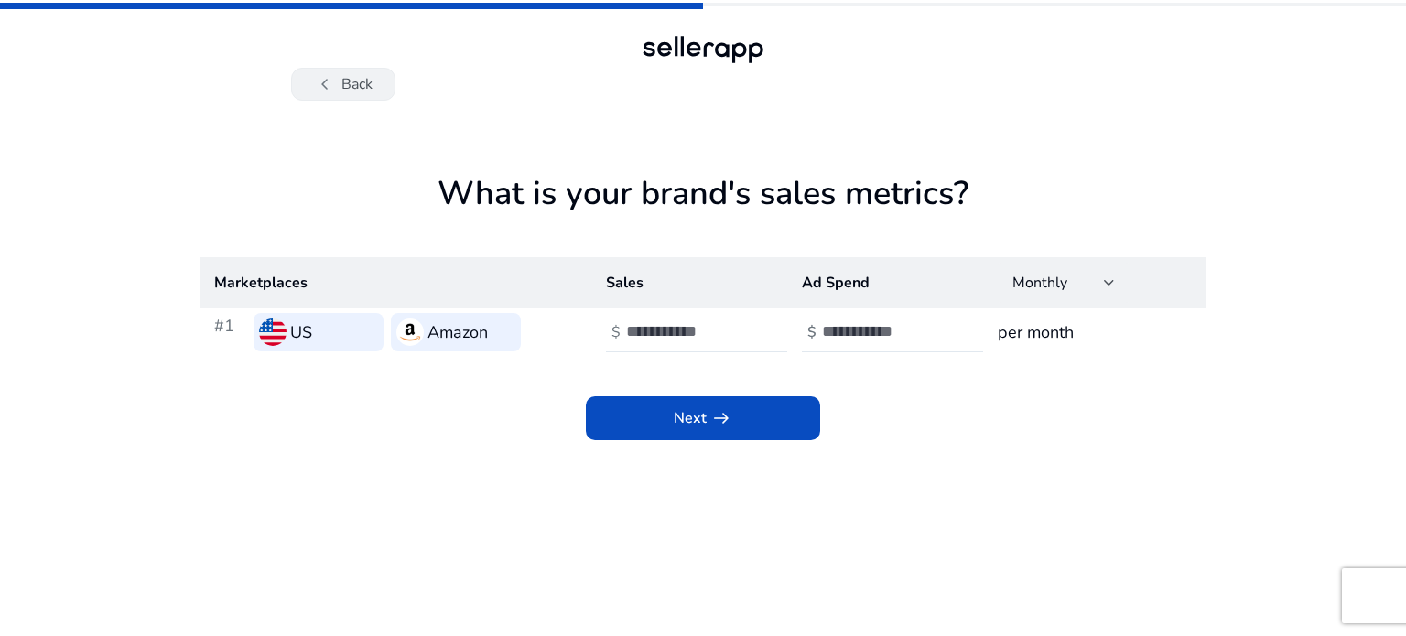
click at [318, 82] on span "chevron_left" at bounding box center [325, 84] width 22 height 22
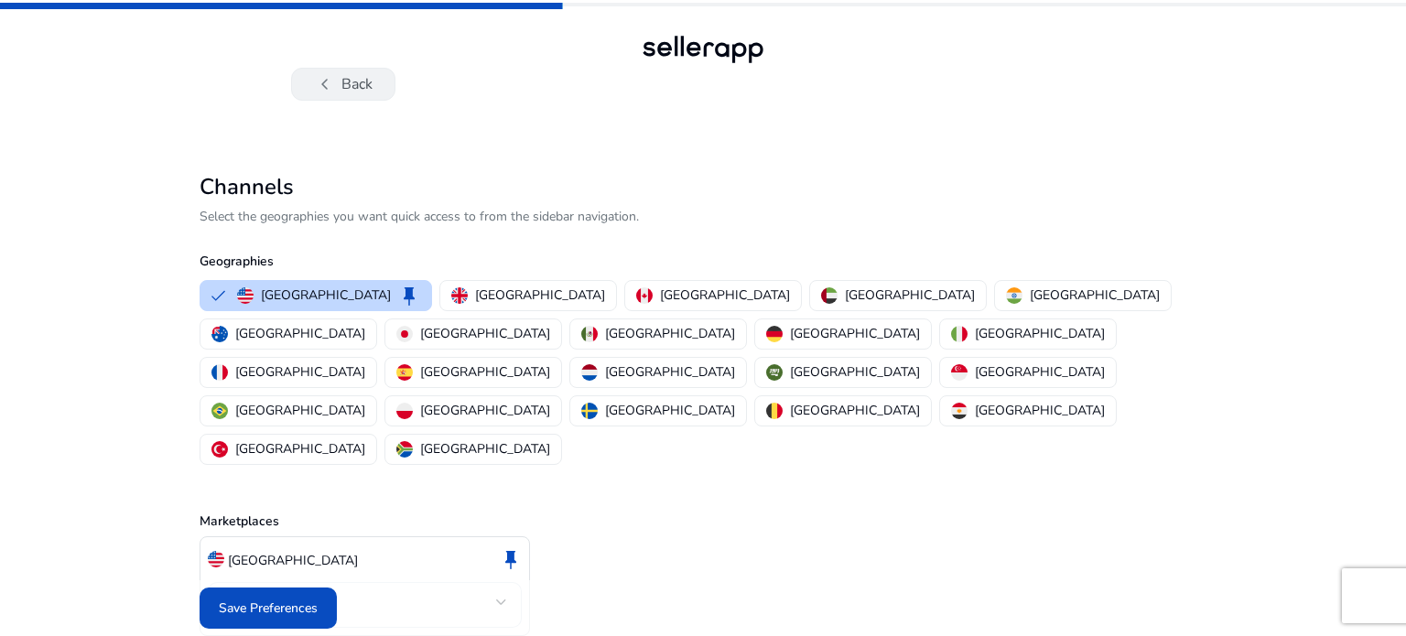
click at [344, 85] on button "chevron_left Back" at bounding box center [343, 84] width 104 height 33
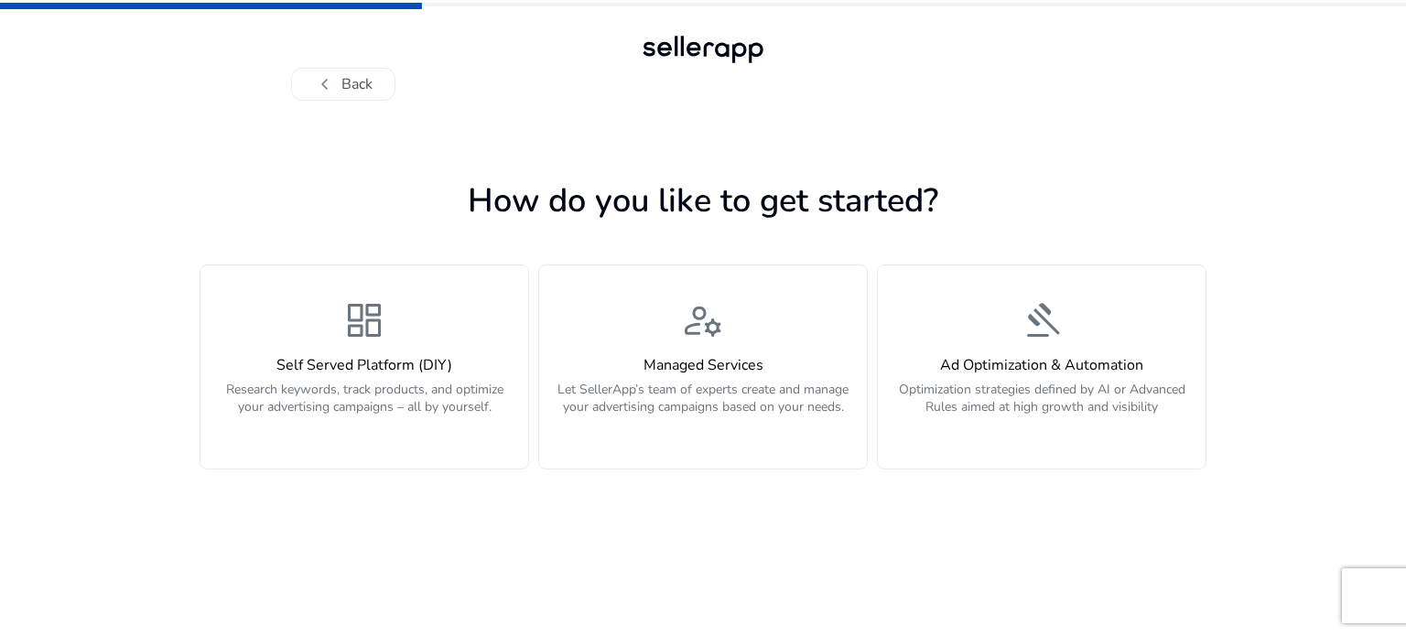
click at [717, 50] on div at bounding box center [703, 49] width 132 height 37
click at [713, 58] on div at bounding box center [703, 49] width 132 height 37
click at [351, 85] on button "chevron_left Back" at bounding box center [343, 84] width 104 height 33
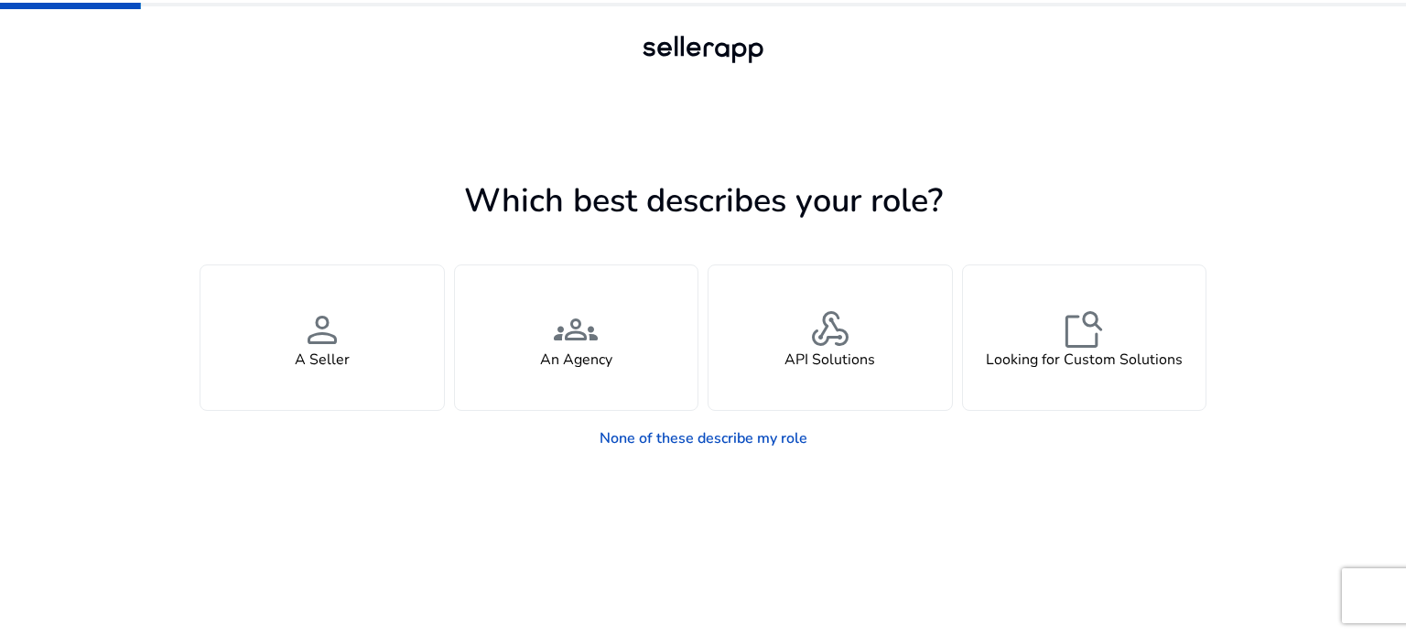
click at [675, 47] on div at bounding box center [703, 49] width 132 height 37
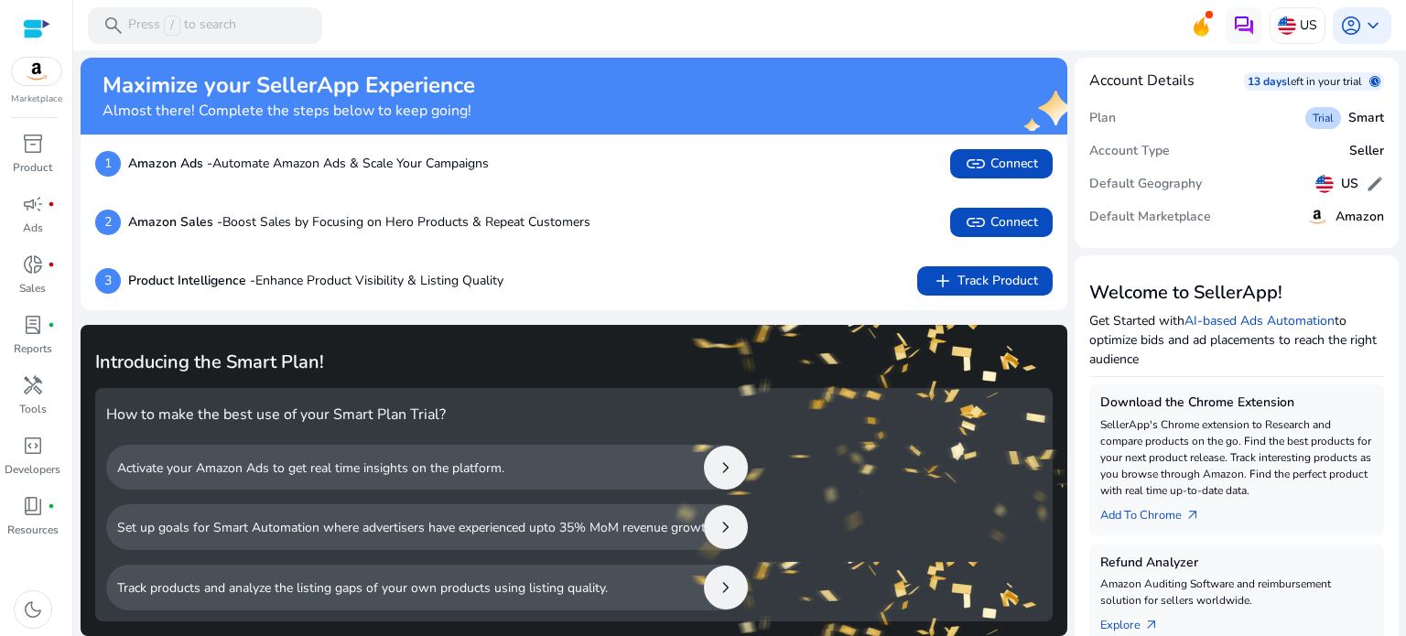
click at [37, 26] on div at bounding box center [36, 28] width 27 height 21
click at [1362, 27] on span "keyboard_arrow_down" at bounding box center [1373, 26] width 22 height 22
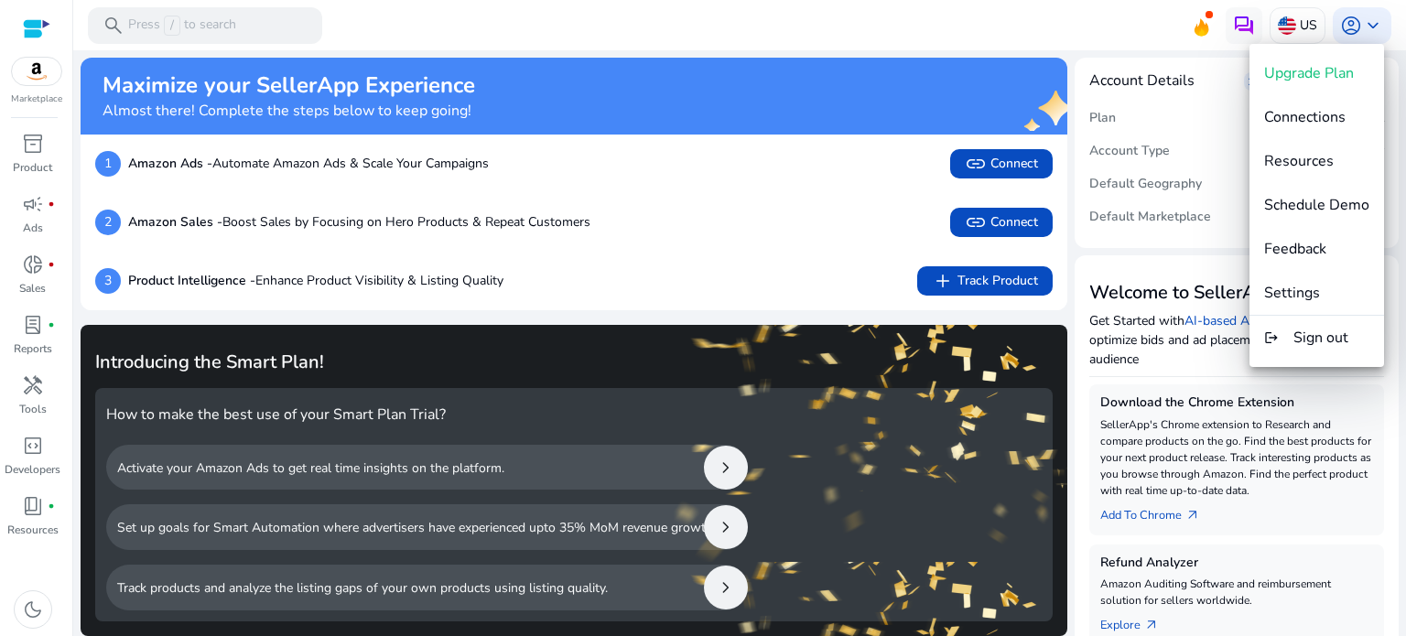
click at [1234, 27] on div at bounding box center [703, 318] width 1406 height 636
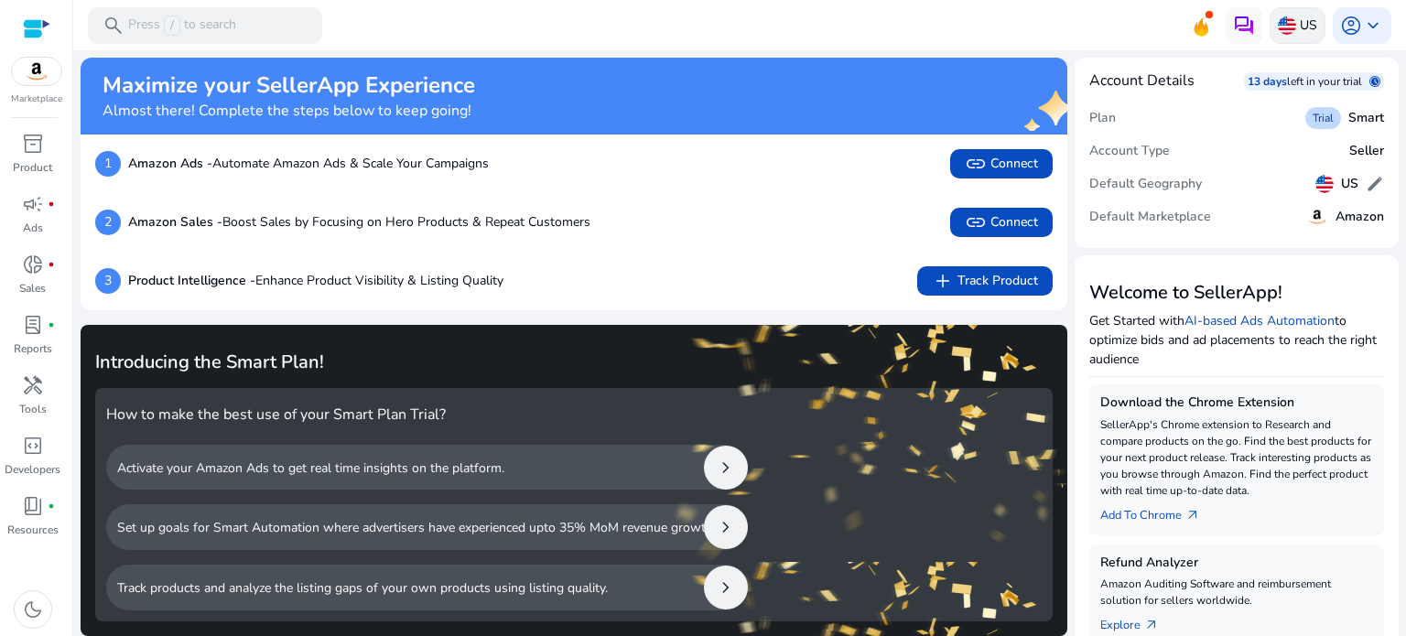
click at [1285, 38] on div "US" at bounding box center [1297, 25] width 56 height 37
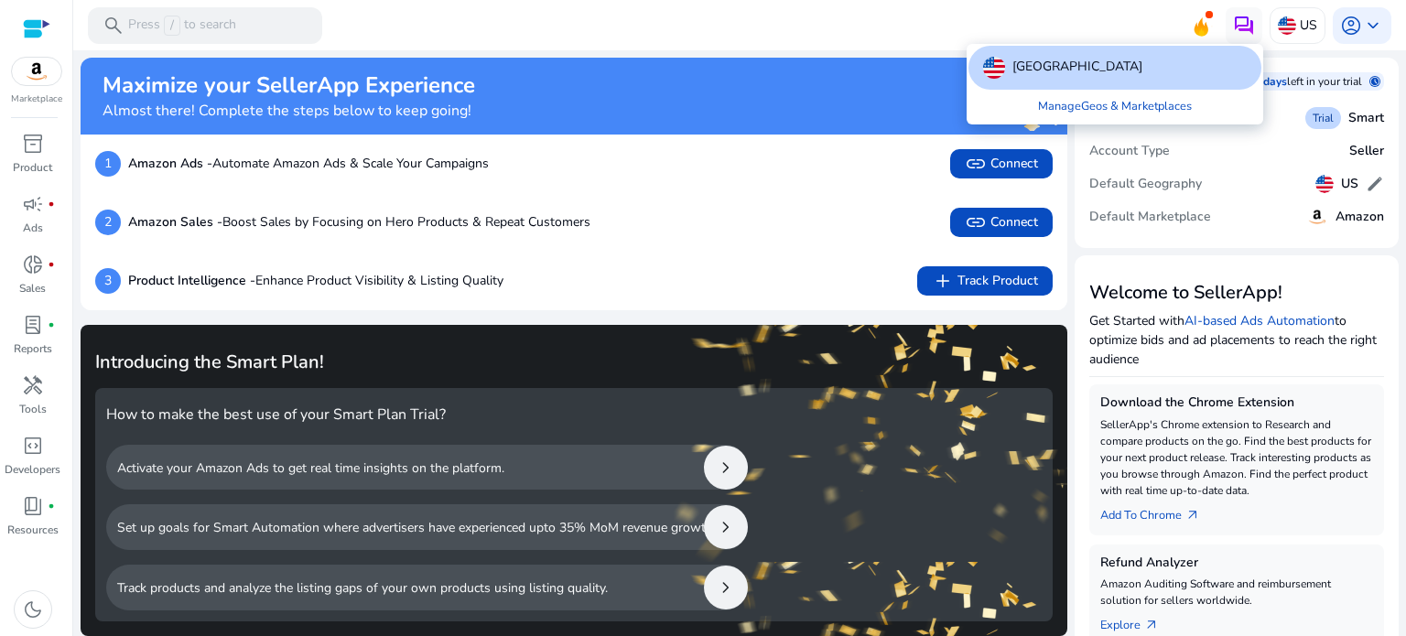
click at [1285, 38] on div at bounding box center [703, 318] width 1406 height 636
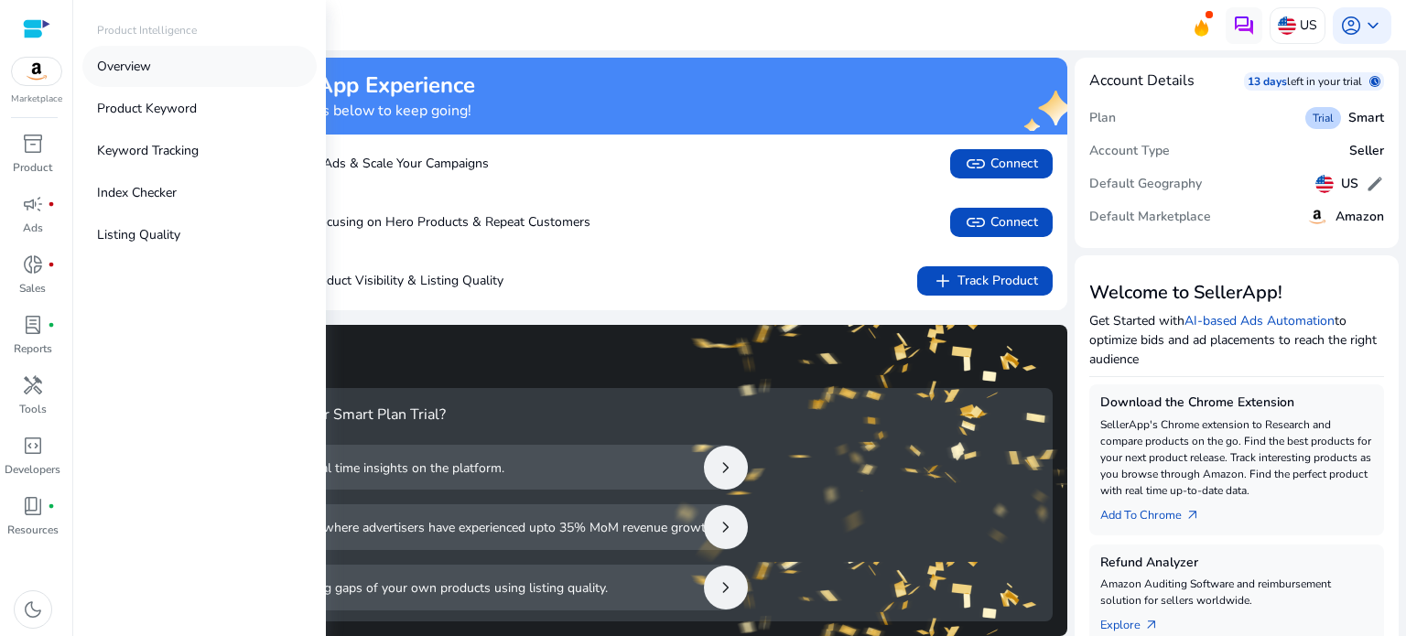
click at [120, 69] on p "Overview" at bounding box center [124, 66] width 54 height 19
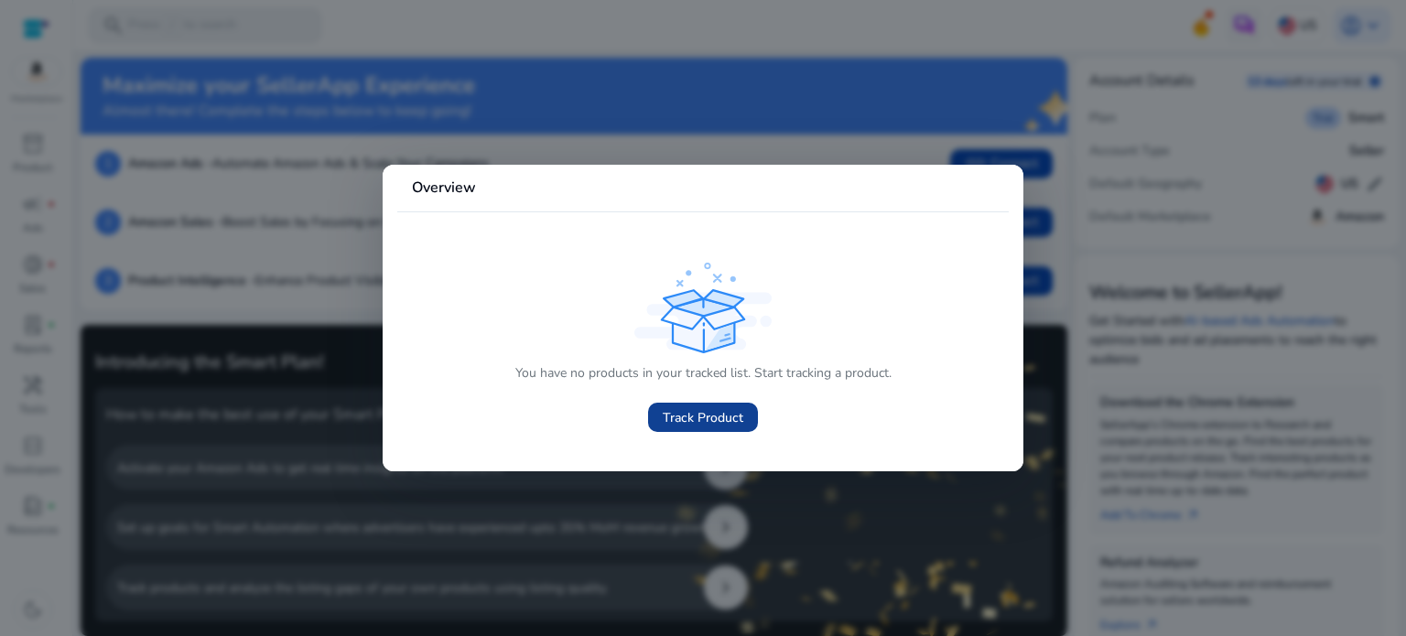
drag, startPoint x: 689, startPoint y: 416, endPoint x: 675, endPoint y: 427, distance: 17.0
click at [690, 416] on span "Track Product" at bounding box center [703, 417] width 81 height 19
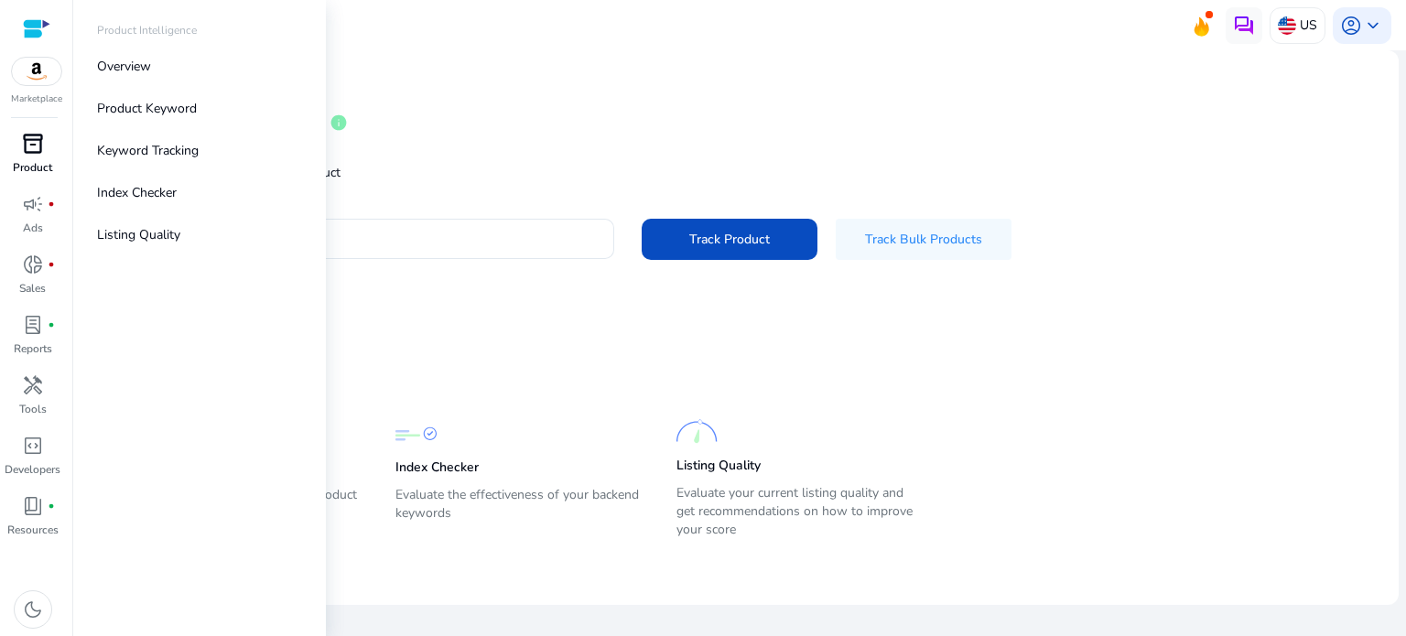
click at [35, 162] on p "Product" at bounding box center [32, 167] width 39 height 16
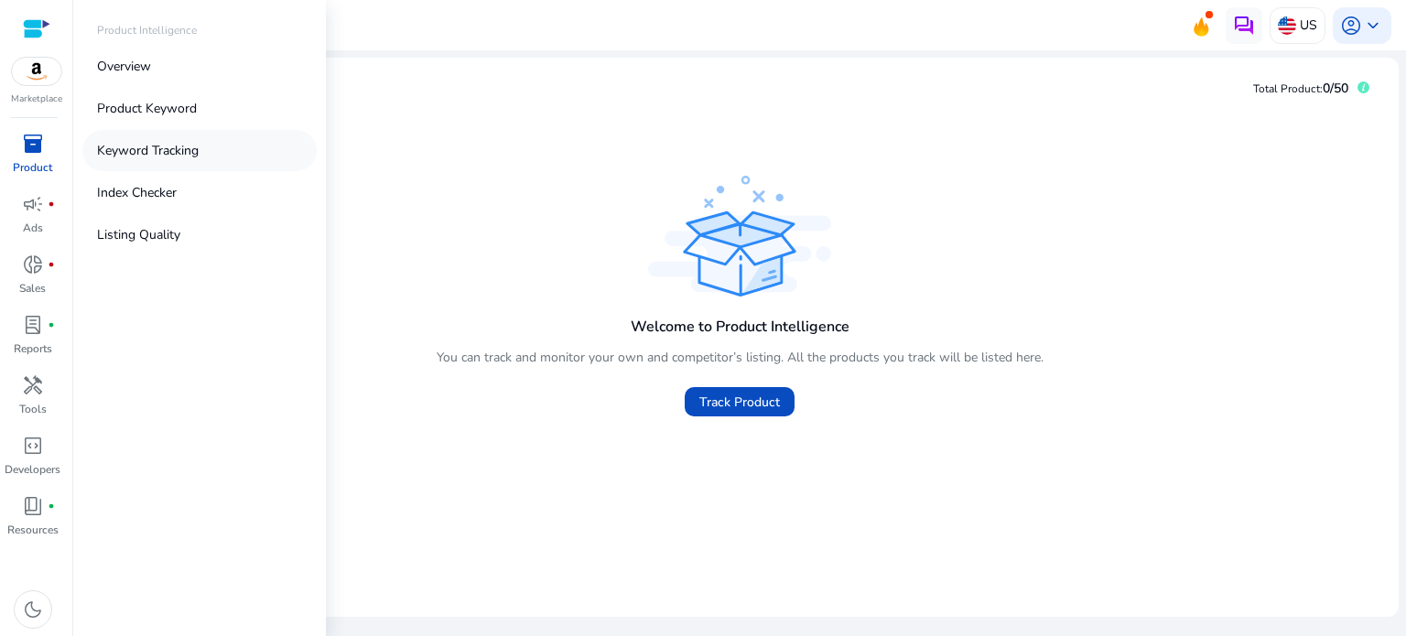
click at [135, 150] on p "Keyword Tracking" at bounding box center [148, 150] width 102 height 19
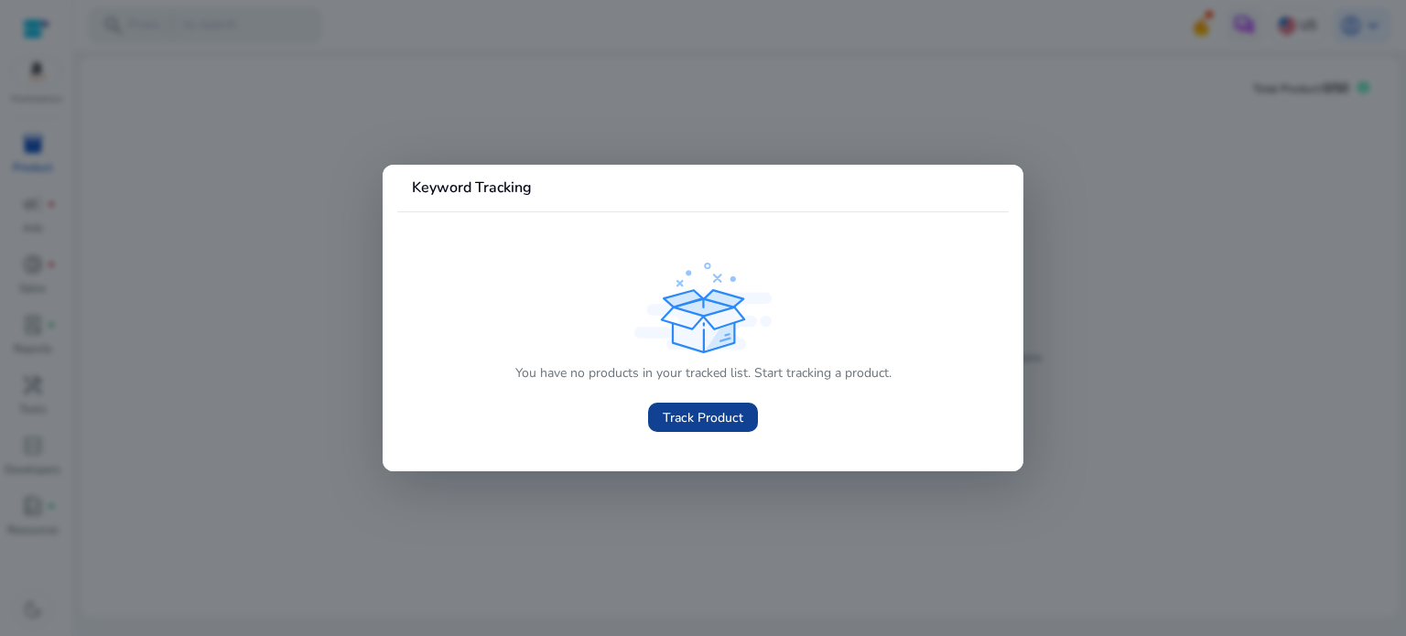
drag, startPoint x: 697, startPoint y: 422, endPoint x: 648, endPoint y: 421, distance: 49.4
click at [696, 421] on span "Track Product" at bounding box center [703, 417] width 81 height 19
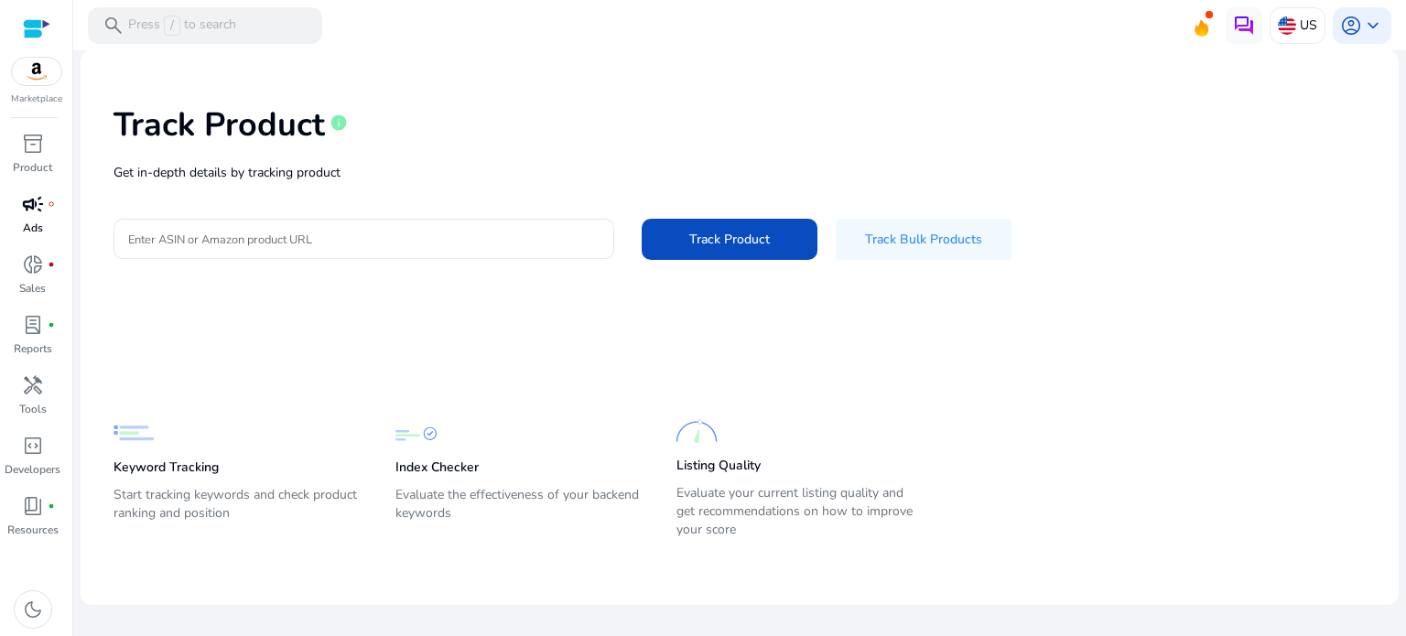
click at [36, 225] on p "Ads" at bounding box center [33, 228] width 20 height 16
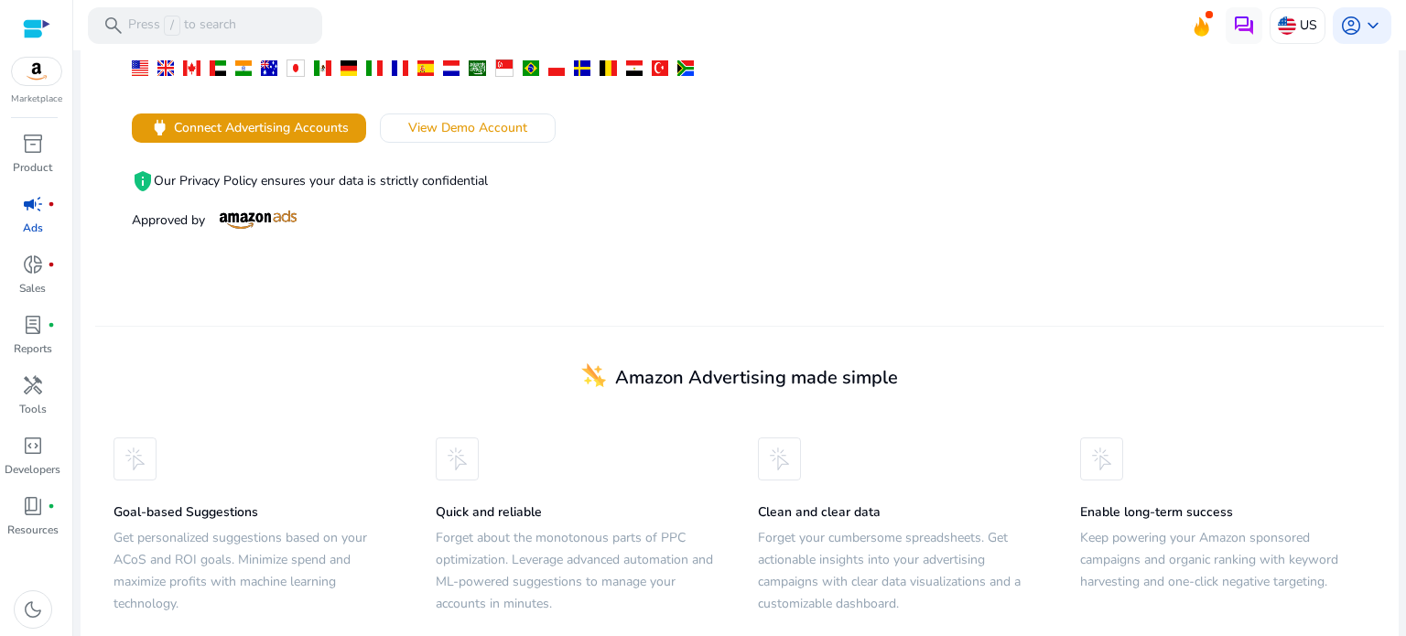
scroll to position [381, 0]
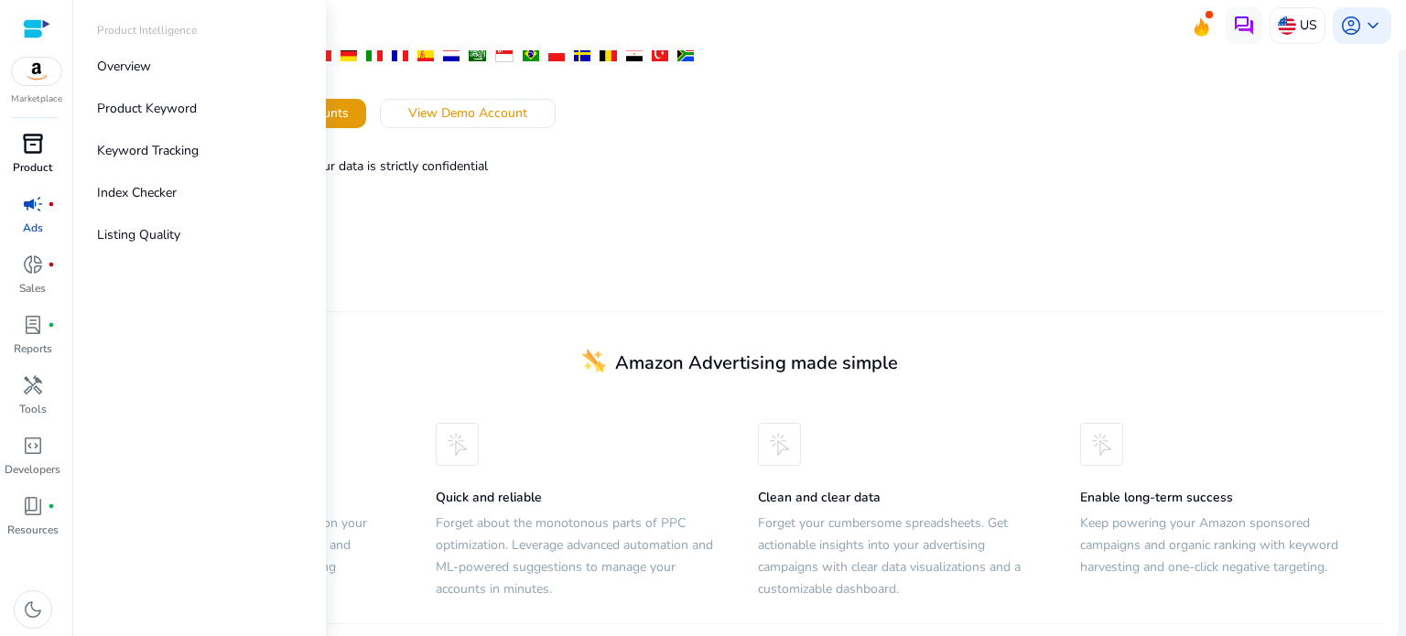
click at [28, 157] on div "inventory_2" at bounding box center [32, 143] width 51 height 29
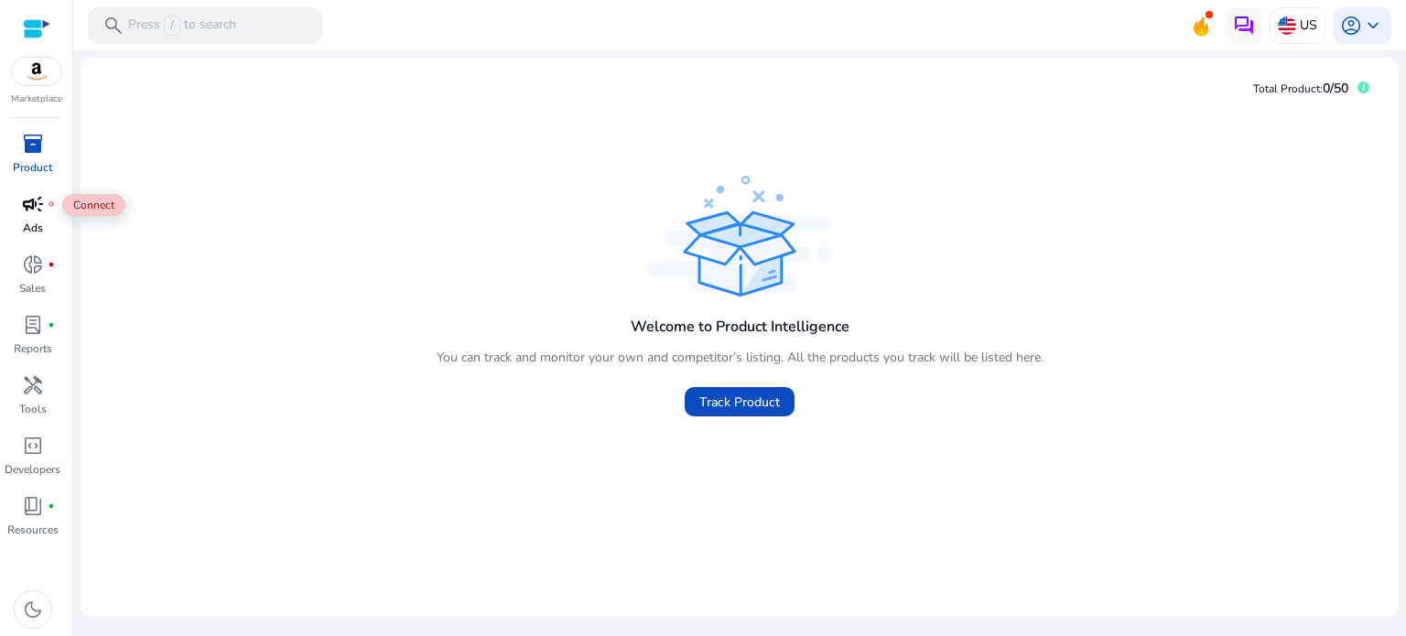
click at [29, 218] on div "campaign fiber_manual_record" at bounding box center [32, 203] width 51 height 29
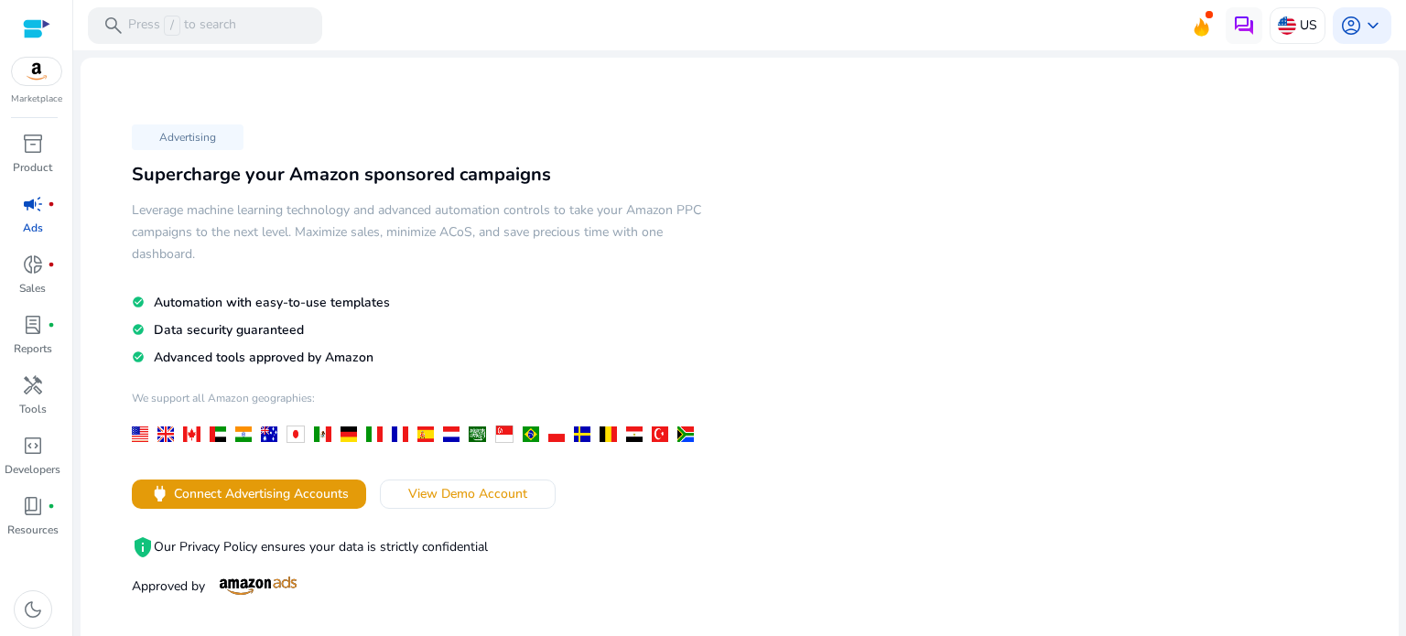
scroll to position [183, 0]
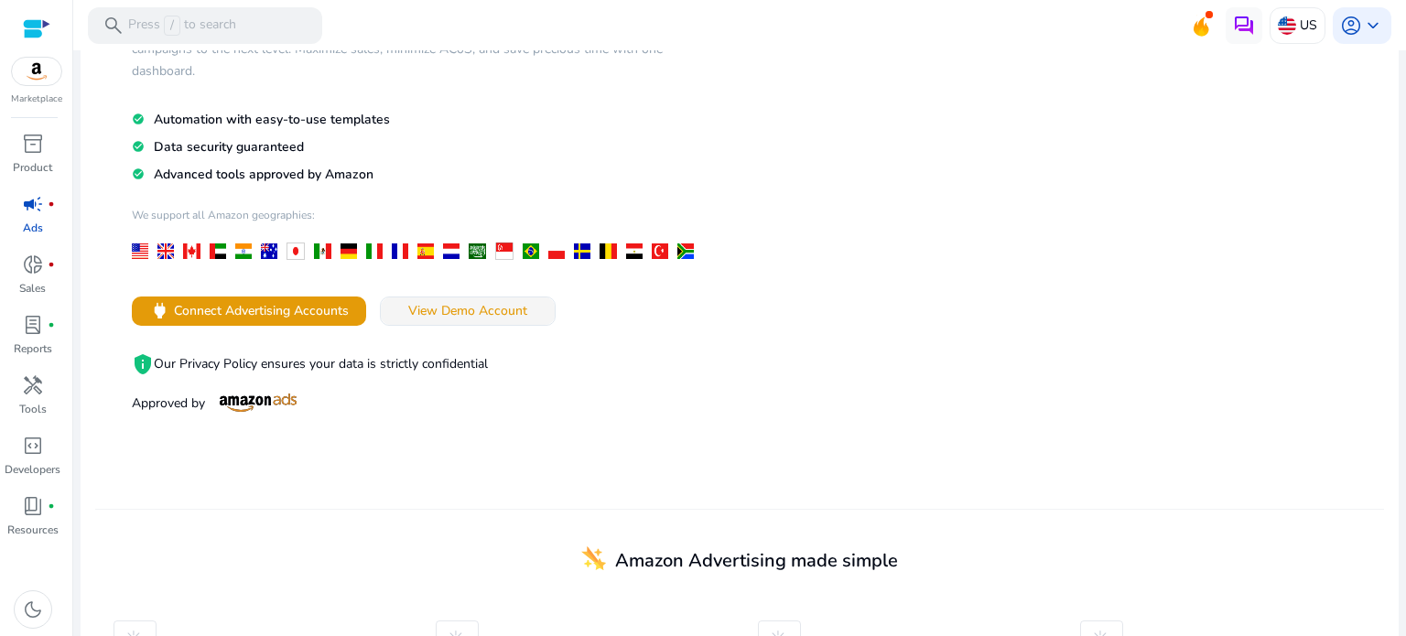
click at [459, 314] on span "View Demo Account" at bounding box center [467, 310] width 119 height 19
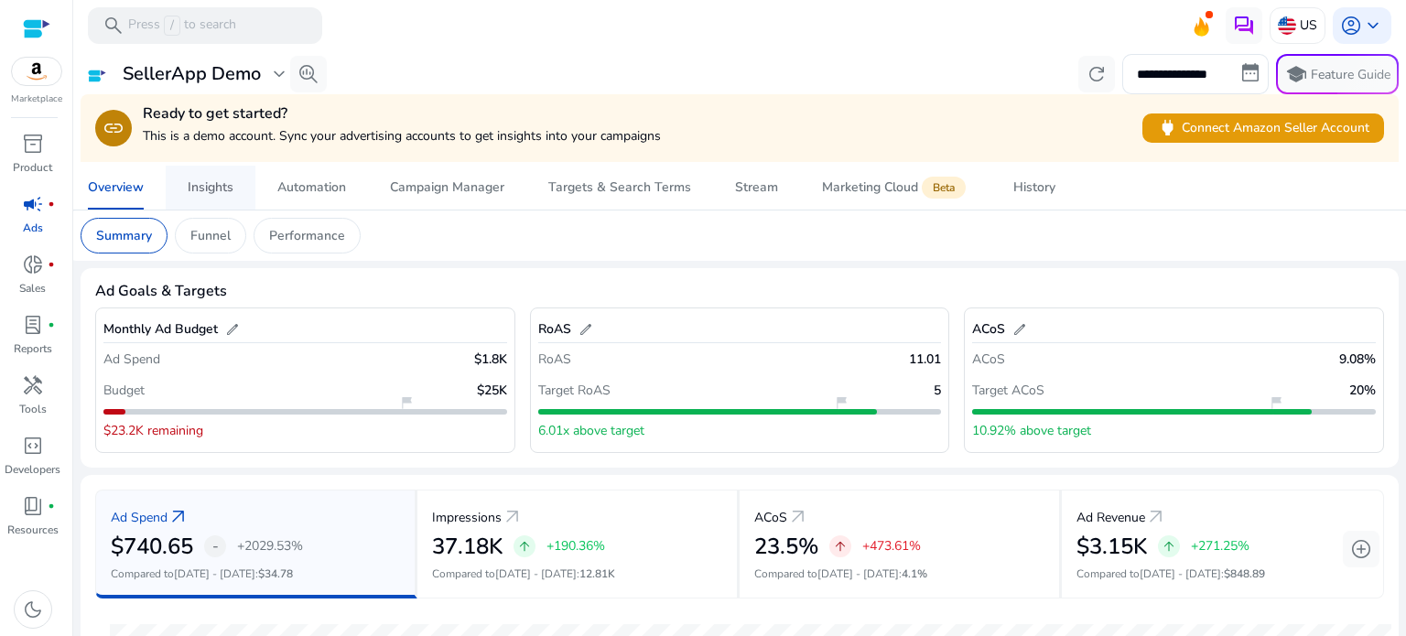
click at [208, 189] on div "Insights" at bounding box center [211, 187] width 46 height 13
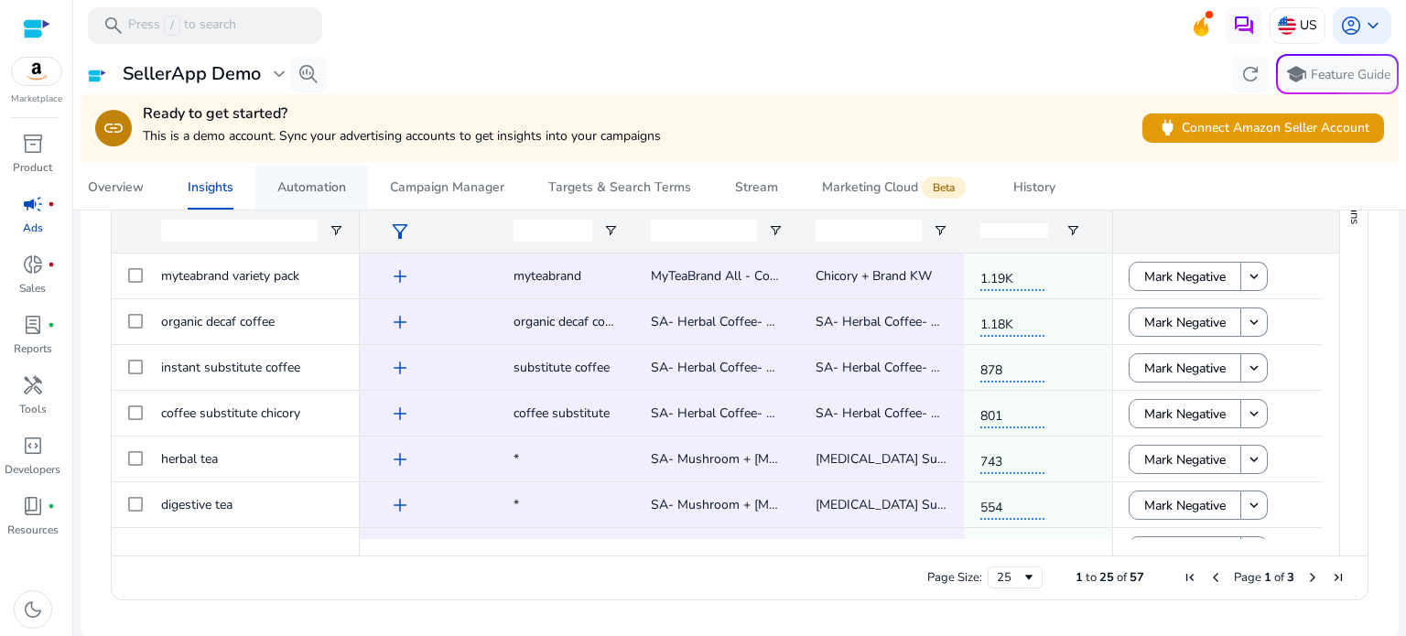
click at [329, 189] on div "Automation" at bounding box center [311, 187] width 69 height 13
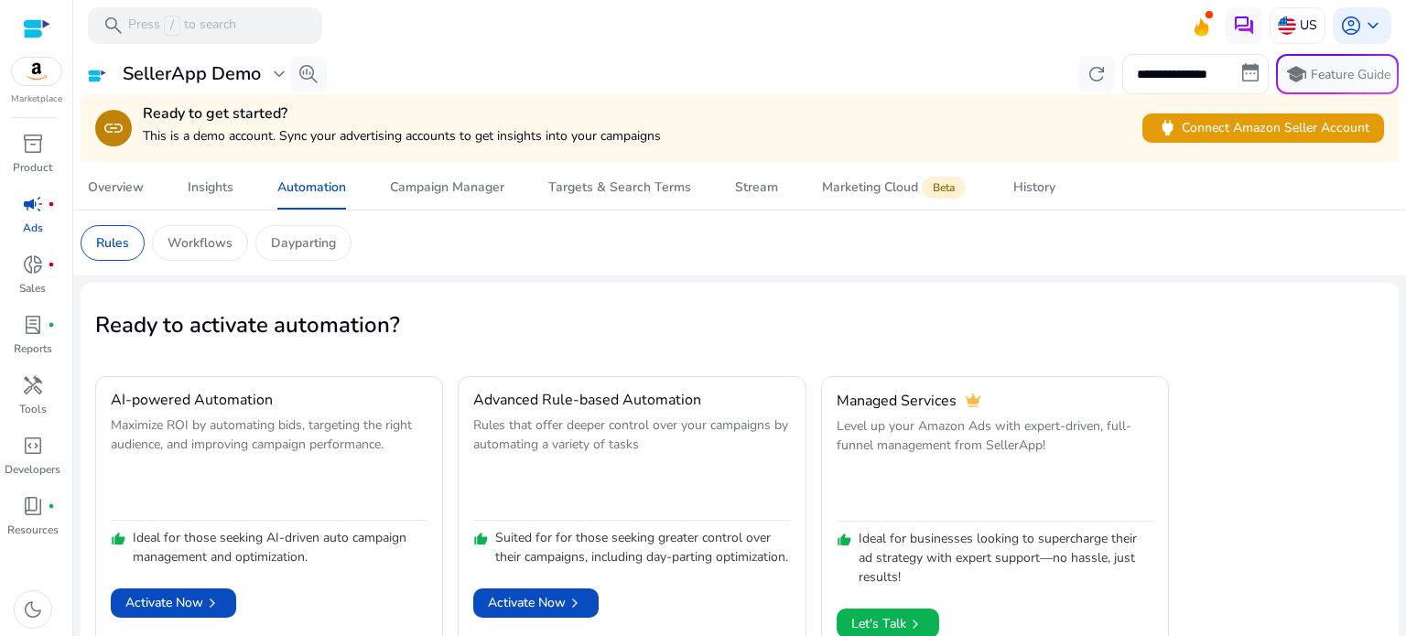
scroll to position [30, 0]
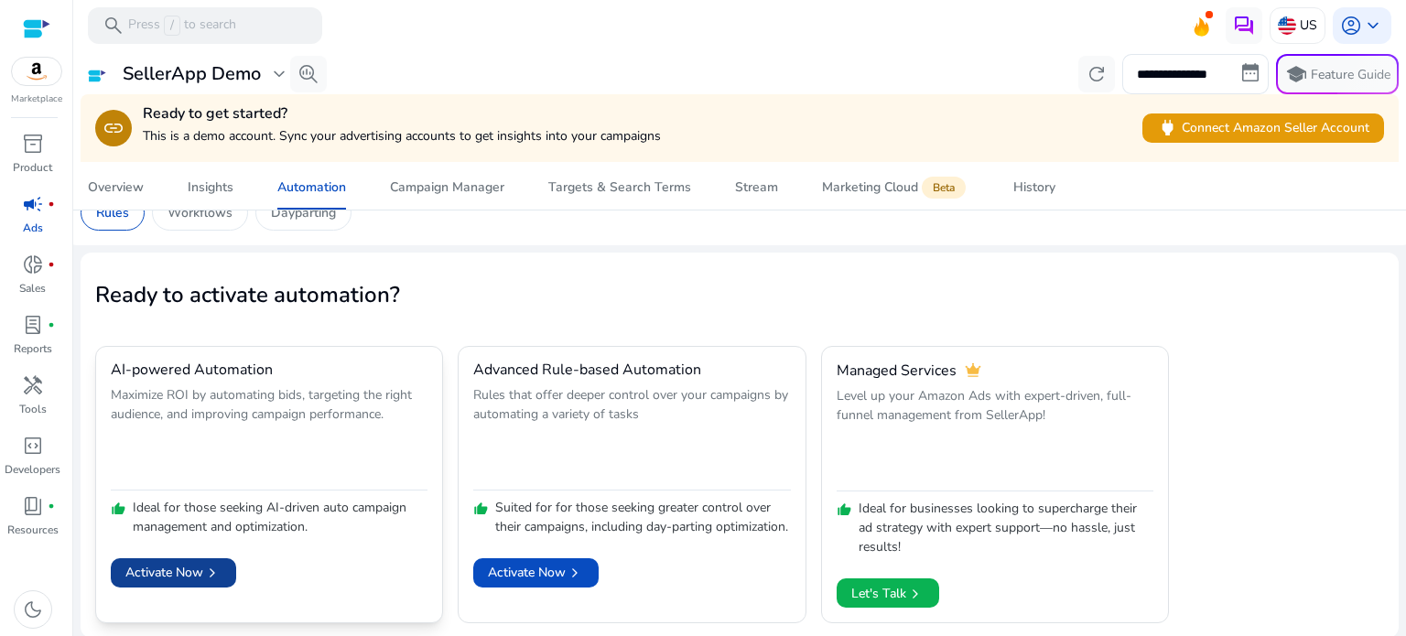
click at [172, 574] on span "Activate Now chevron_right" at bounding box center [173, 572] width 96 height 19
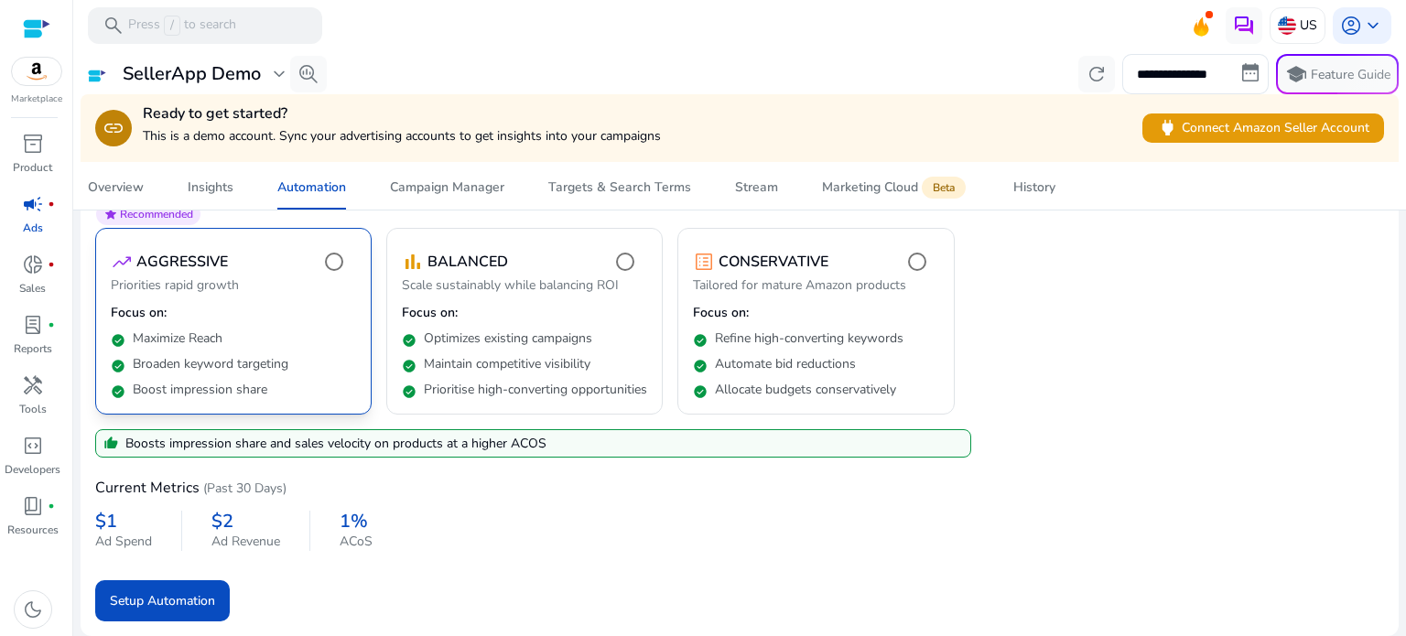
scroll to position [220, 0]
click at [184, 598] on span "Setup Automation" at bounding box center [162, 600] width 105 height 19
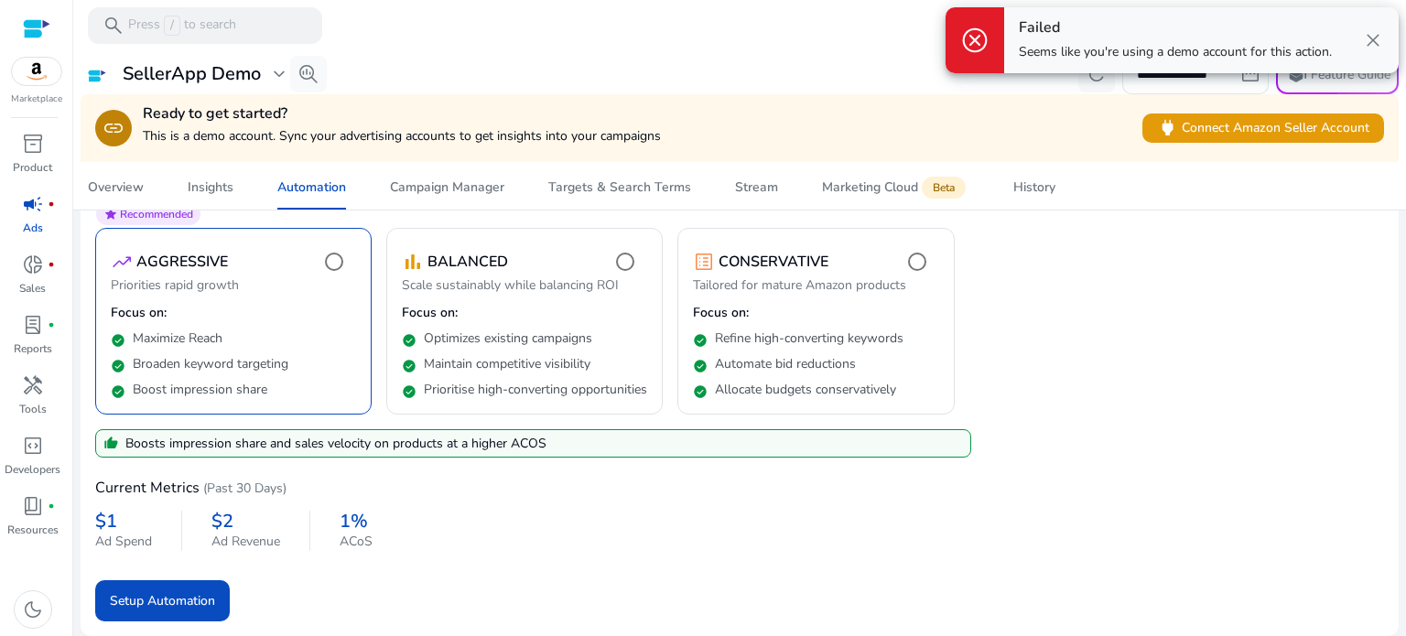
drag, startPoint x: 1374, startPoint y: 29, endPoint x: 1366, endPoint y: 36, distance: 10.4
click at [1375, 29] on span "close" at bounding box center [1373, 40] width 22 height 22
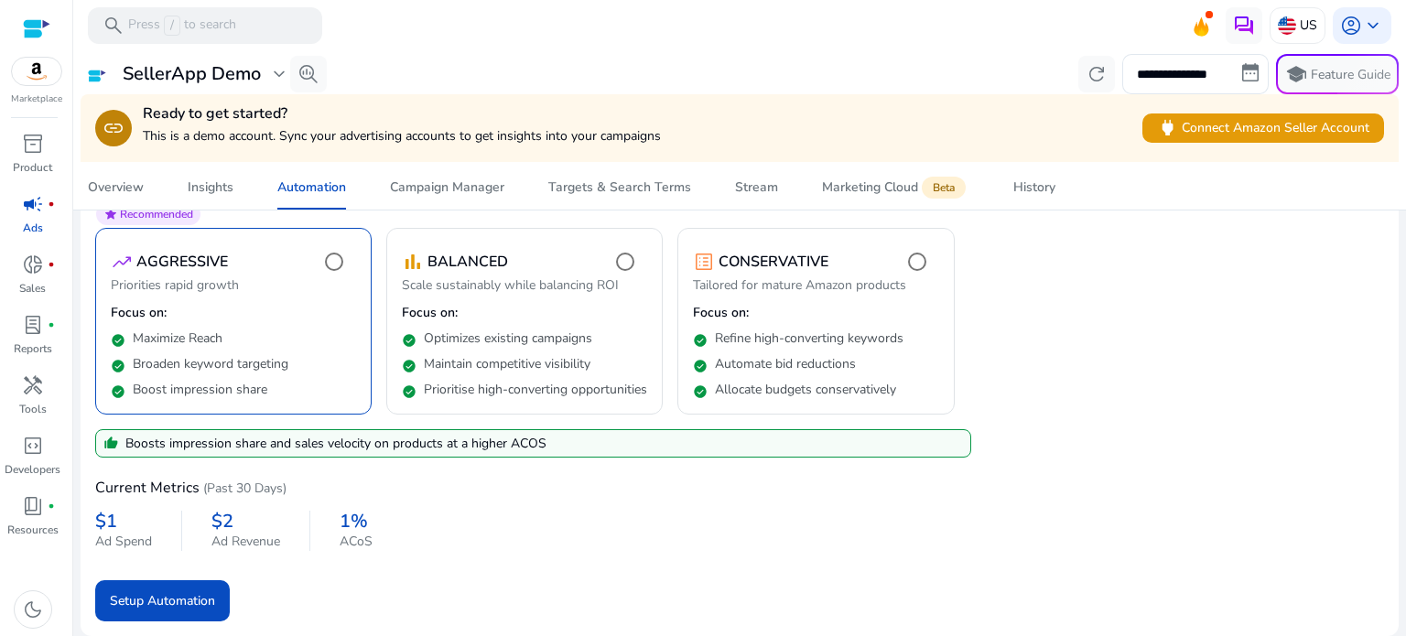
scroll to position [128, 0]
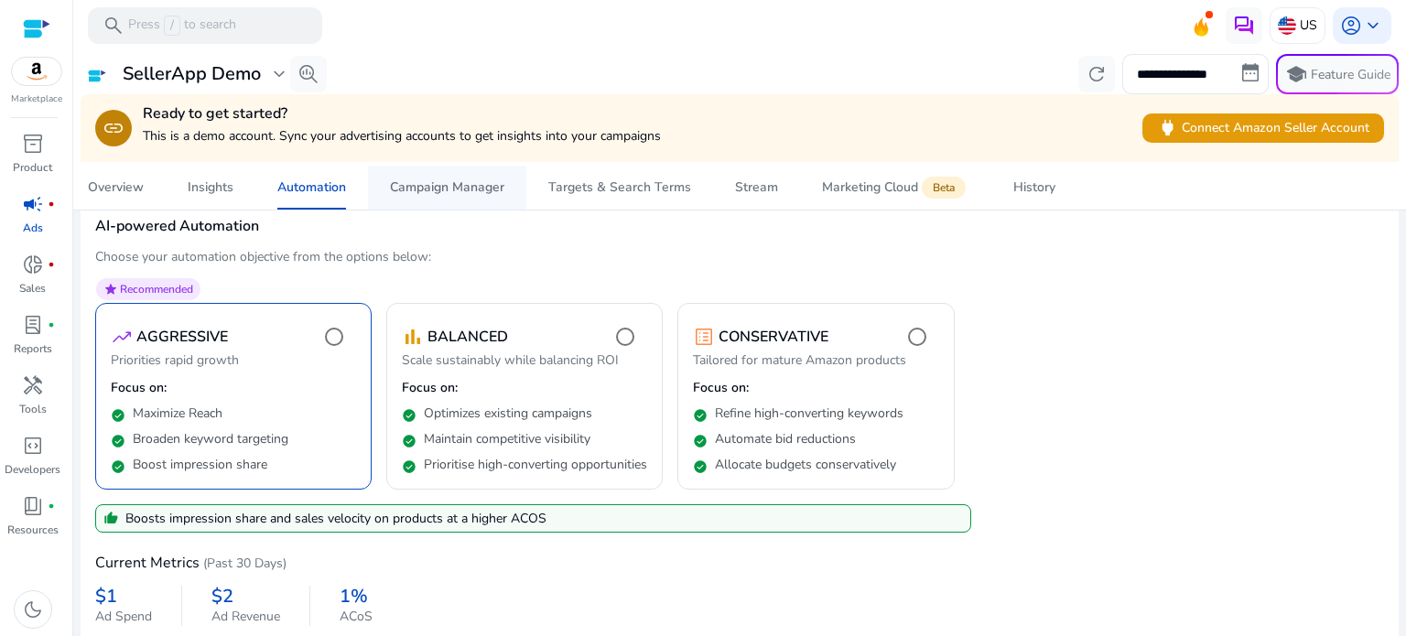
click at [455, 194] on div "Campaign Manager" at bounding box center [447, 187] width 114 height 13
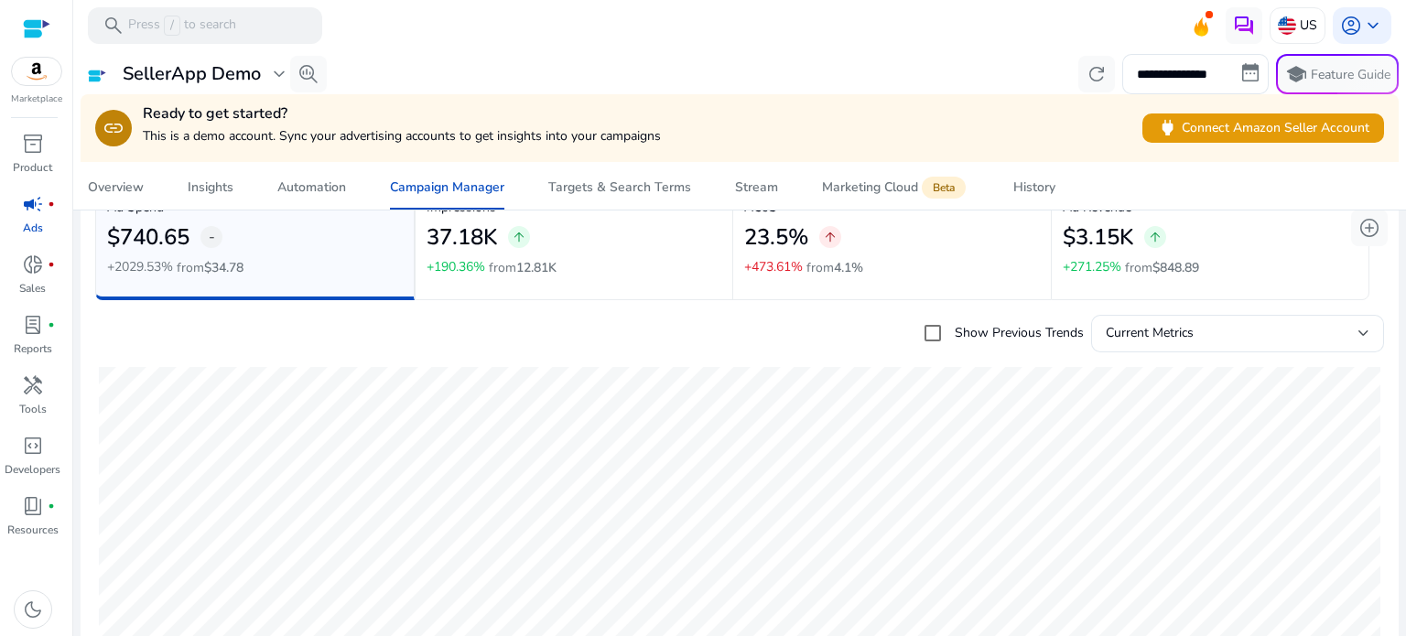
scroll to position [5, 0]
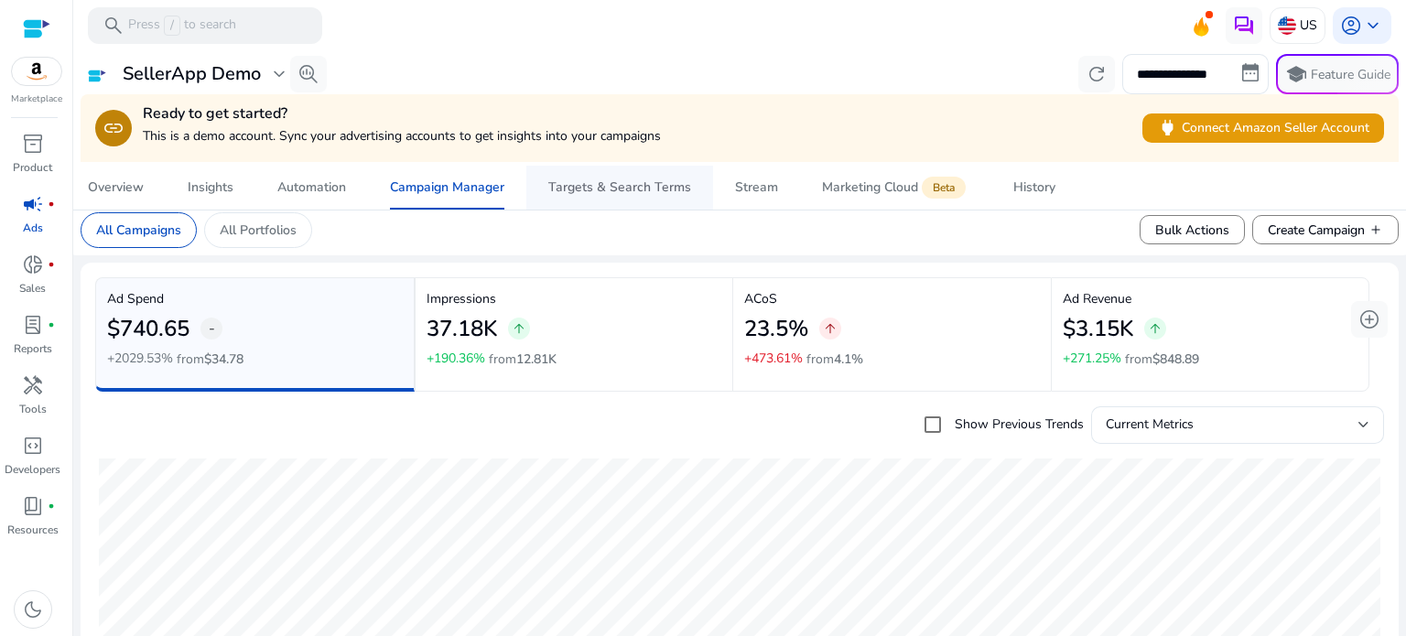
click at [610, 193] on div "Targets & Search Terms" at bounding box center [619, 187] width 143 height 13
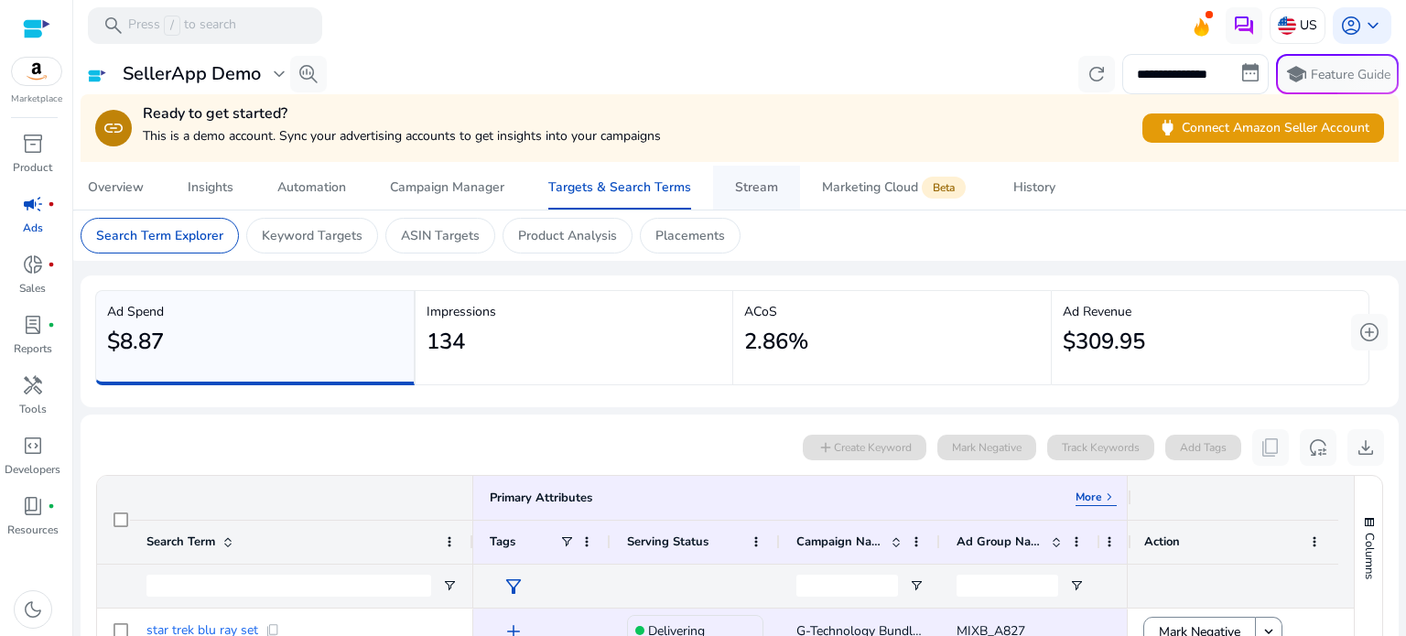
click at [752, 184] on div "Stream" at bounding box center [756, 187] width 43 height 13
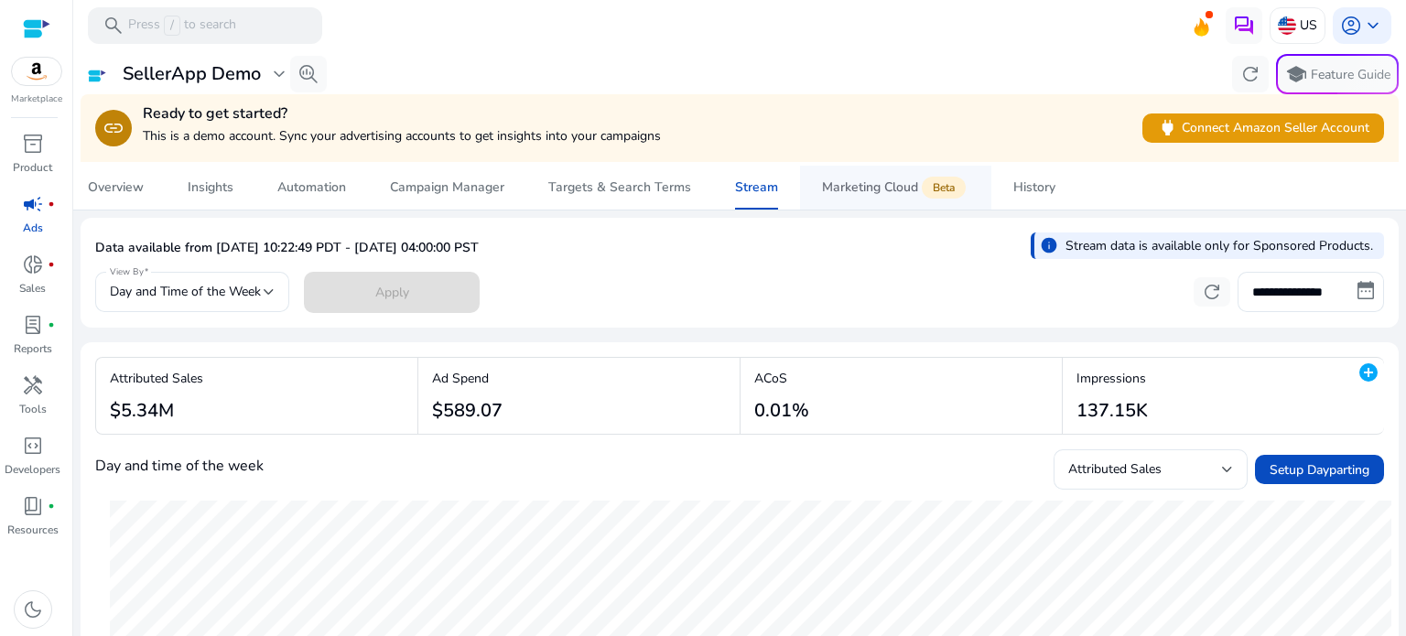
click at [845, 189] on div "Marketing Cloud Beta" at bounding box center [895, 187] width 147 height 15
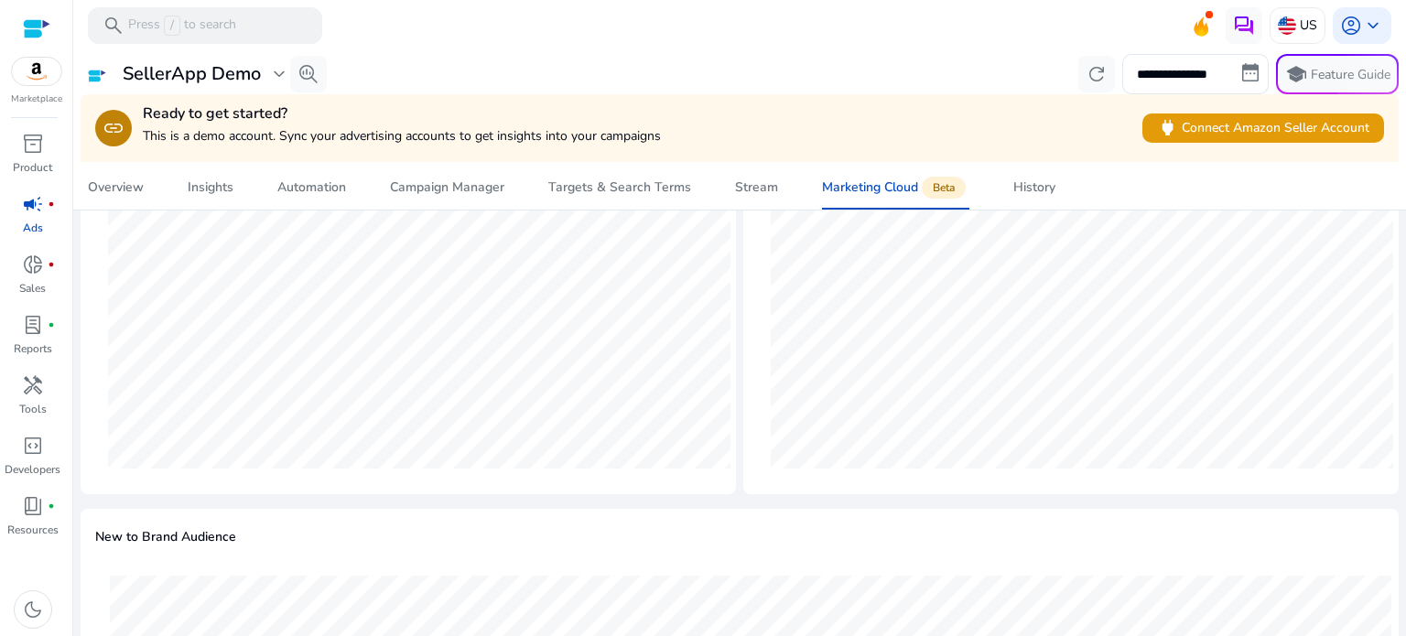
scroll to position [1179, 0]
click at [1030, 186] on div "History" at bounding box center [1034, 187] width 42 height 13
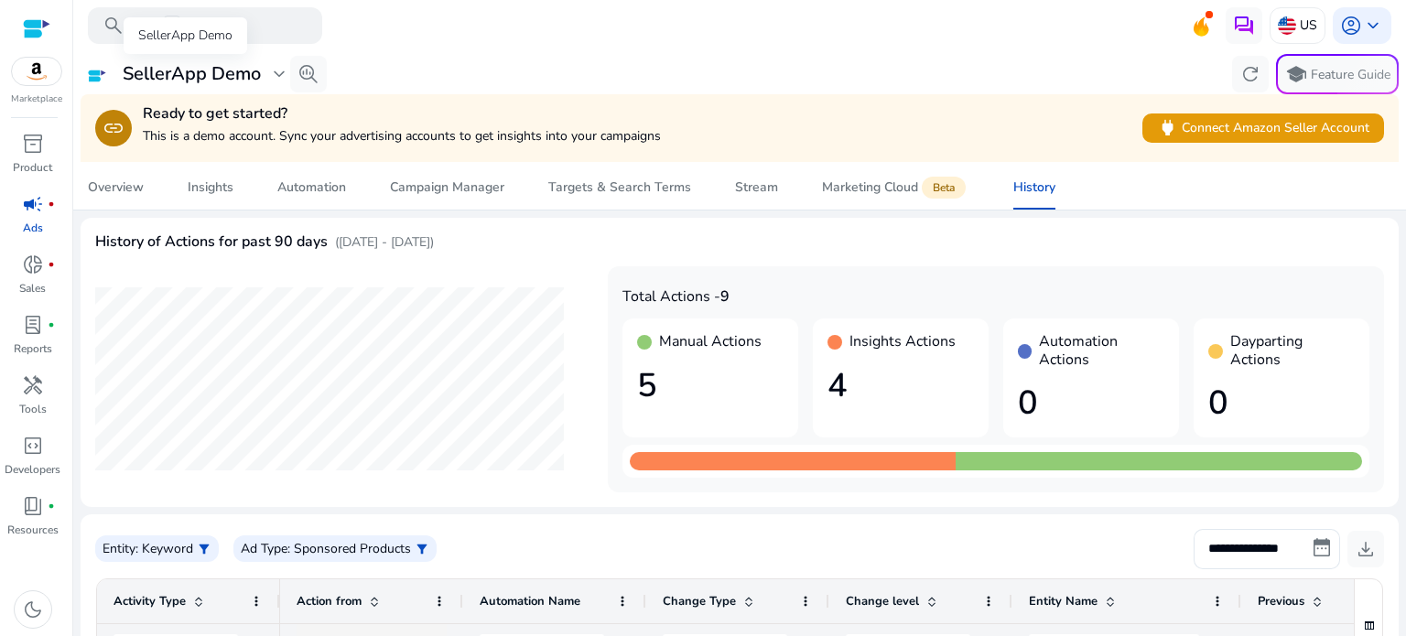
click at [248, 76] on h3 "SellerApp Demo" at bounding box center [192, 74] width 138 height 22
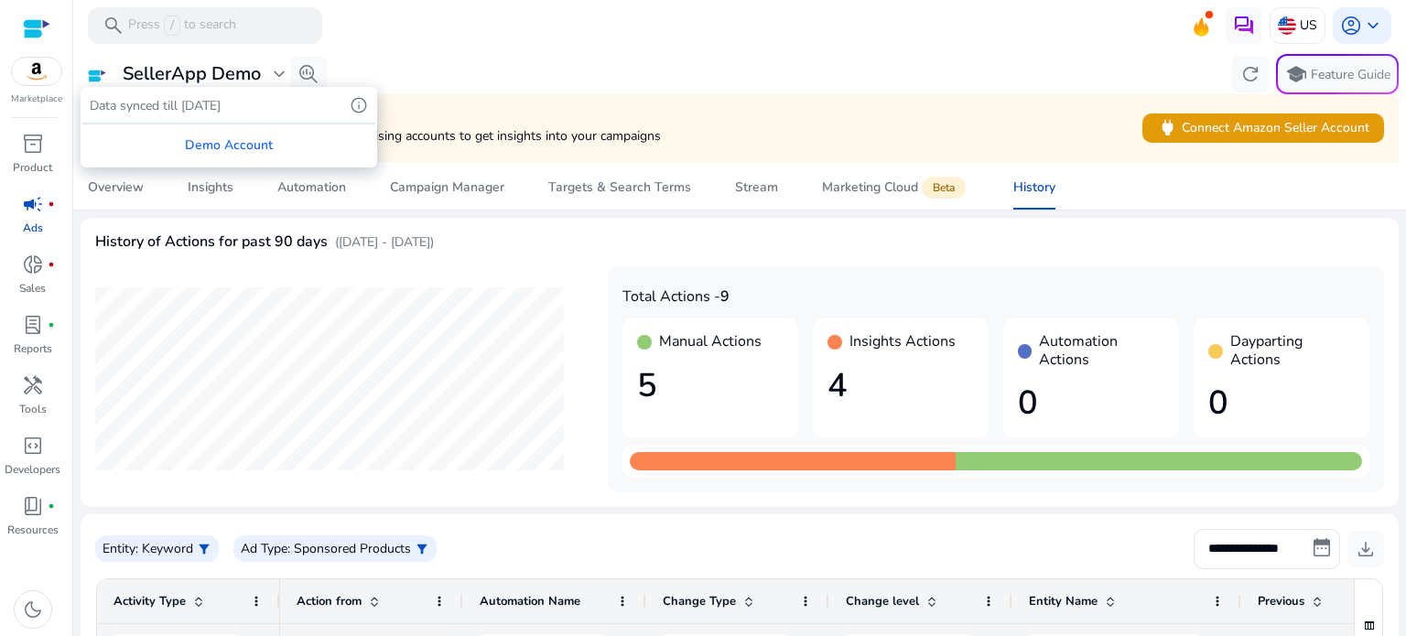
click at [27, 210] on div at bounding box center [703, 318] width 1406 height 636
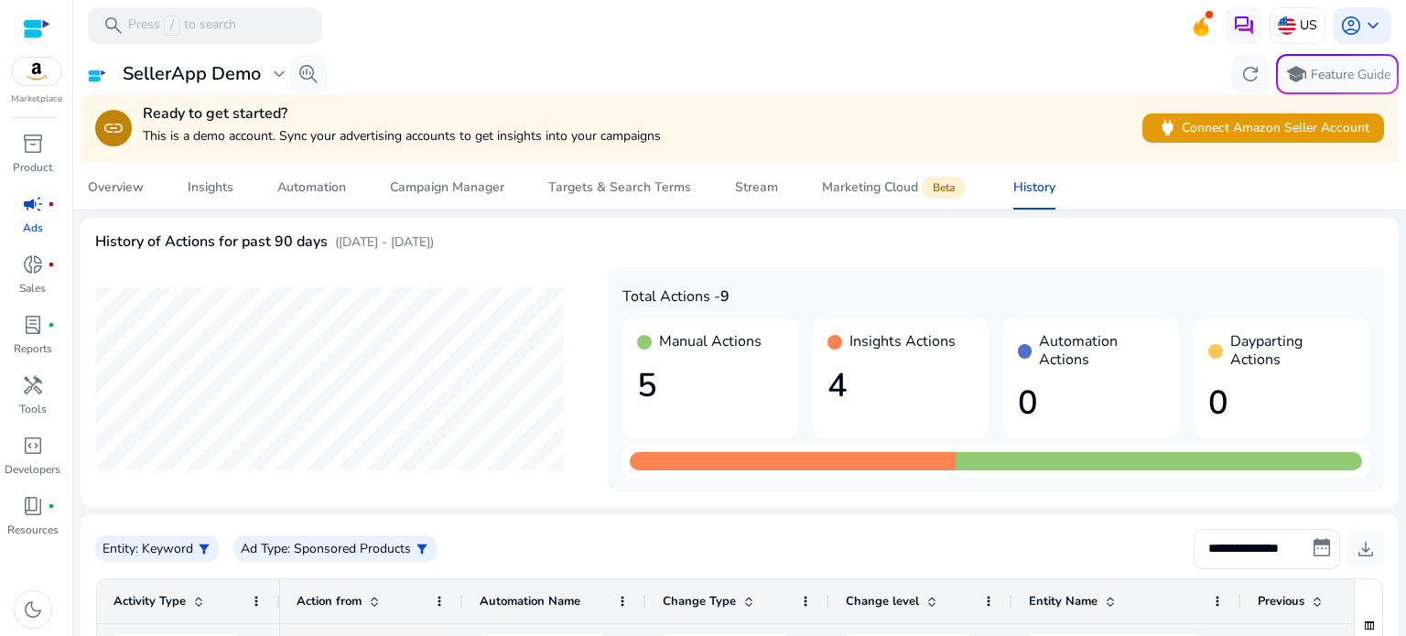
click at [32, 213] on span "campaign" at bounding box center [33, 204] width 22 height 22
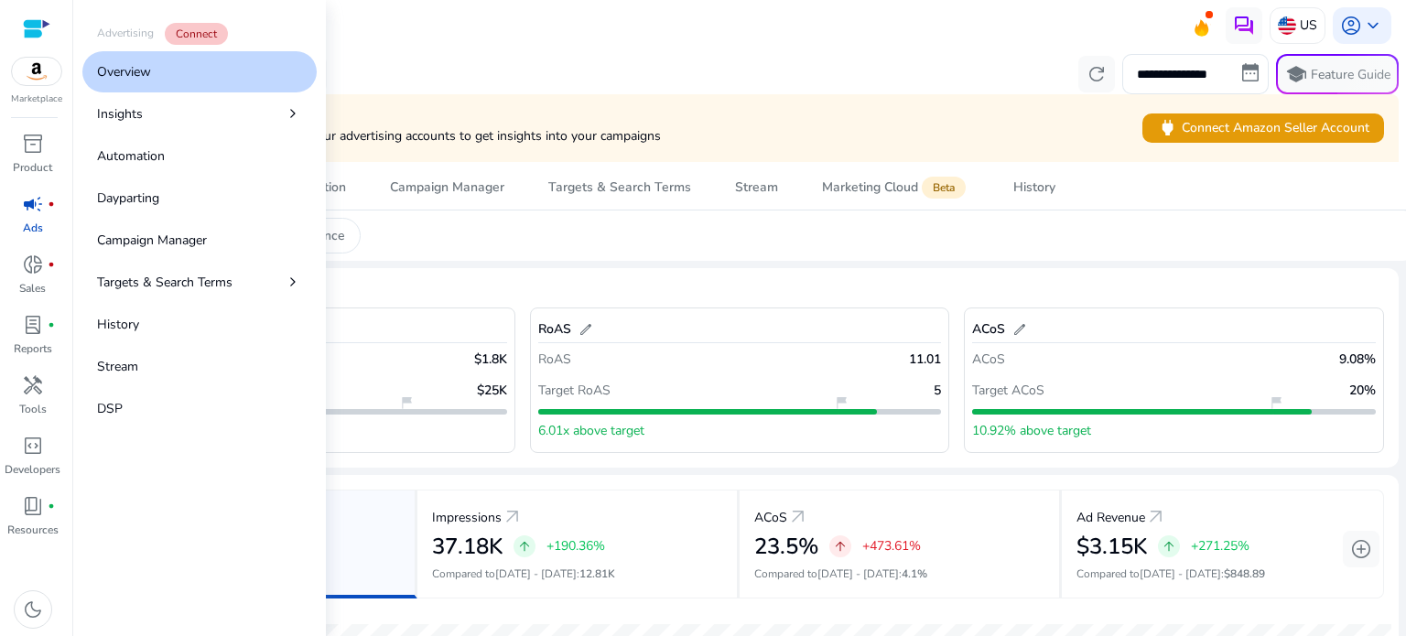
click at [124, 72] on p "Overview" at bounding box center [124, 71] width 54 height 19
click at [127, 32] on p "Advertising" at bounding box center [125, 33] width 57 height 16
click at [152, 117] on link "Insights chevron_right" at bounding box center [199, 113] width 234 height 41
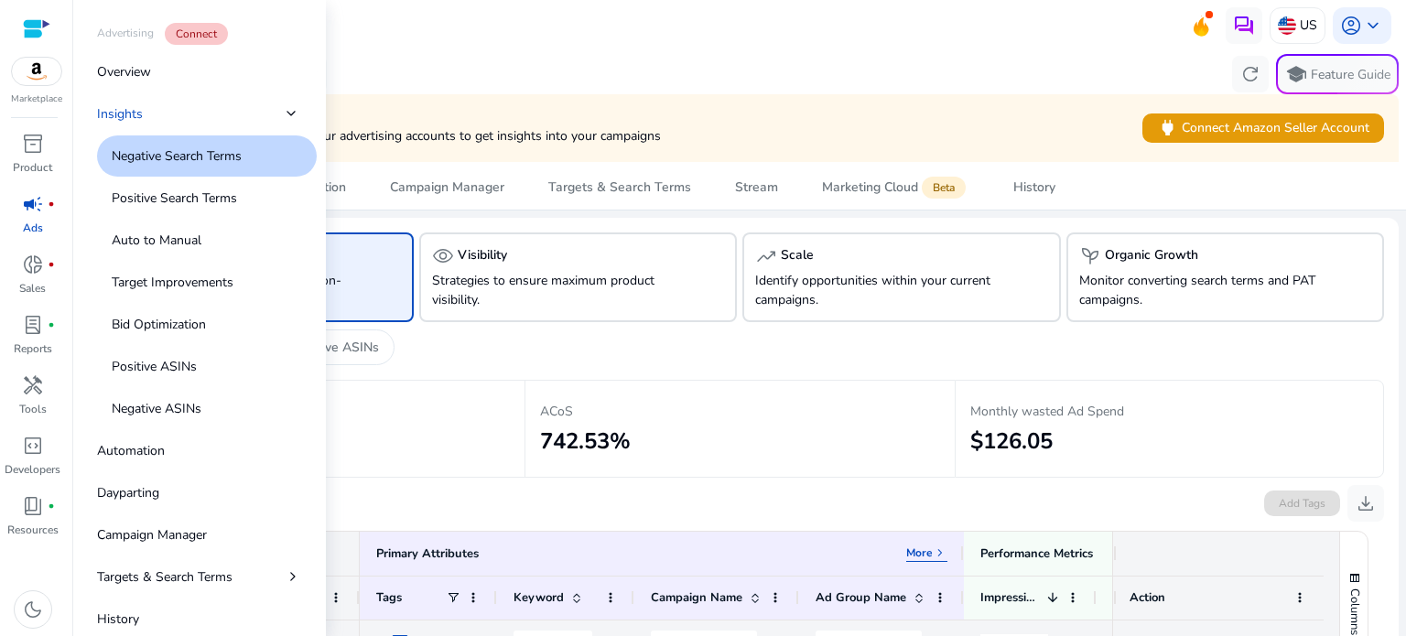
click at [171, 157] on p "Negative Search Terms" at bounding box center [177, 155] width 130 height 19
click at [164, 205] on p "Positive Search Terms" at bounding box center [174, 198] width 125 height 19
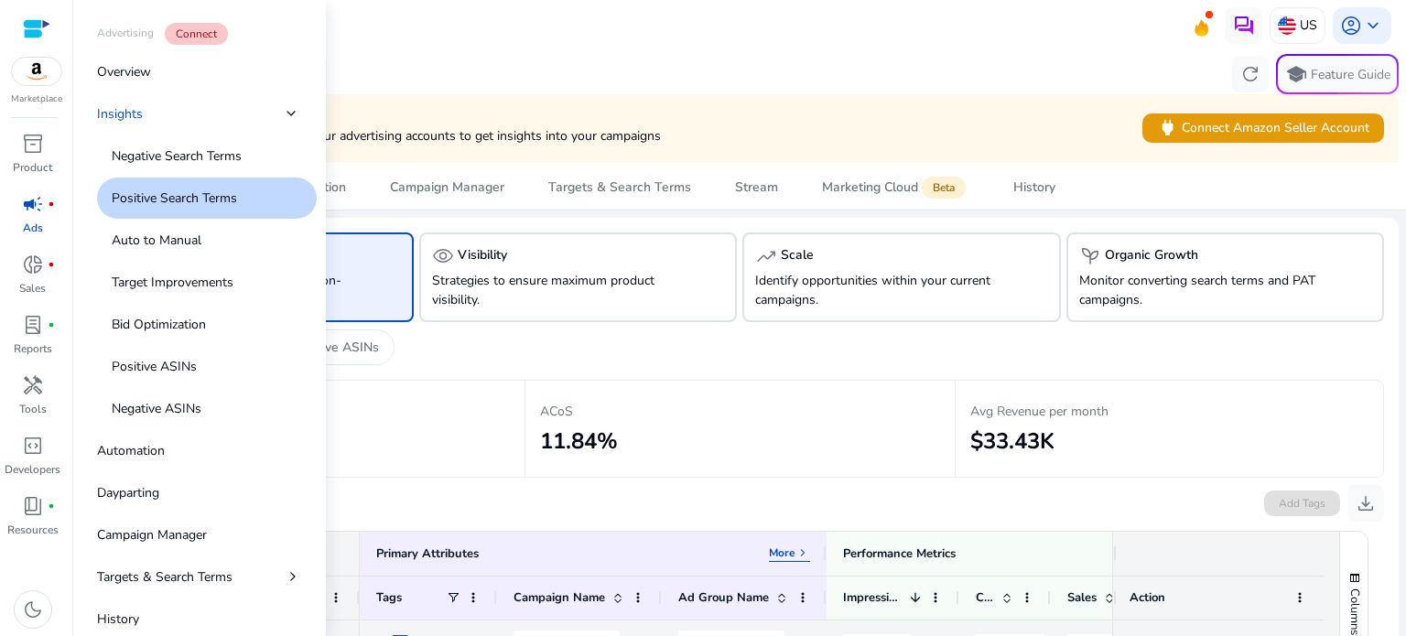
click at [38, 223] on p "Ads" at bounding box center [33, 228] width 20 height 16
